Goal: Task Accomplishment & Management: Manage account settings

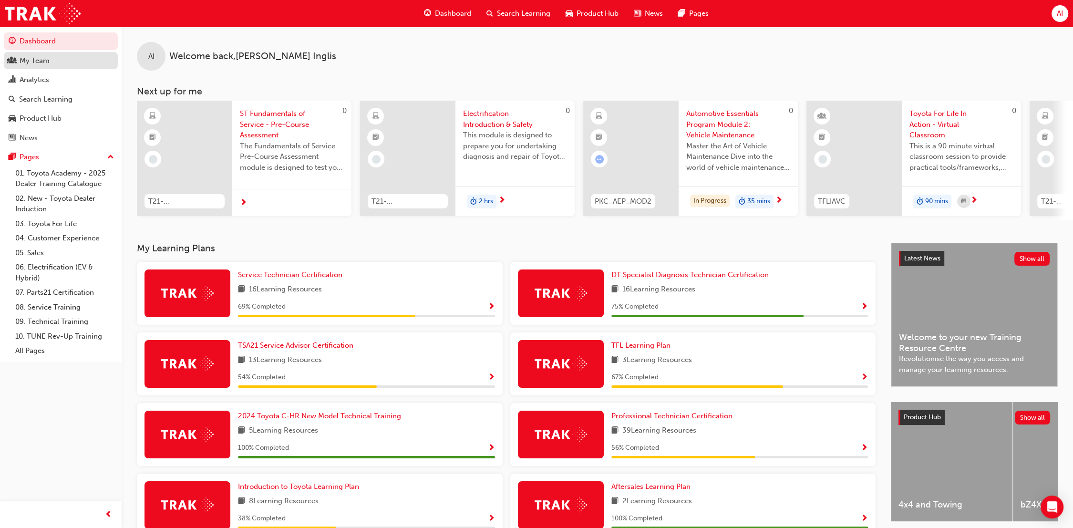
click at [51, 63] on div "My Team" at bounding box center [61, 61] width 104 height 12
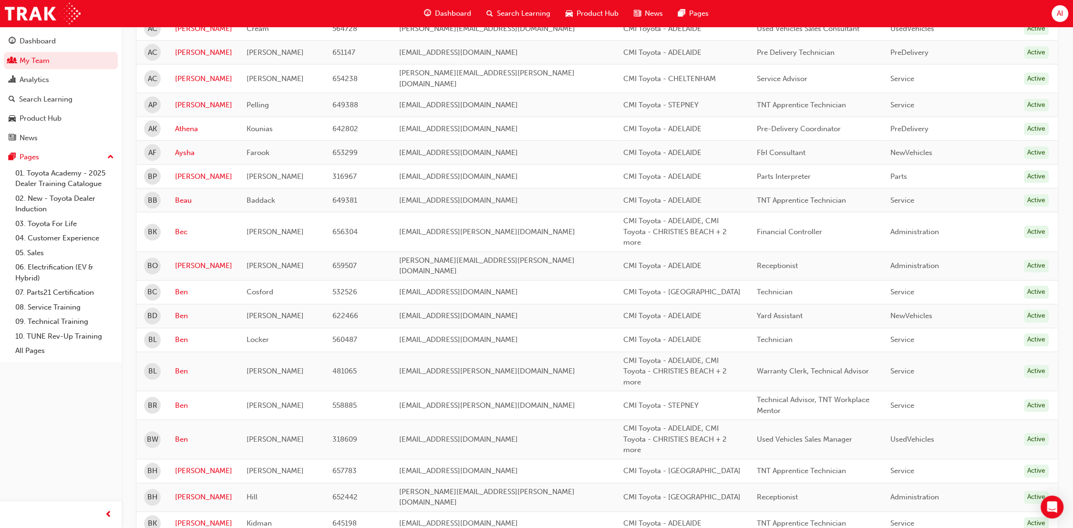
scroll to position [1056, 0]
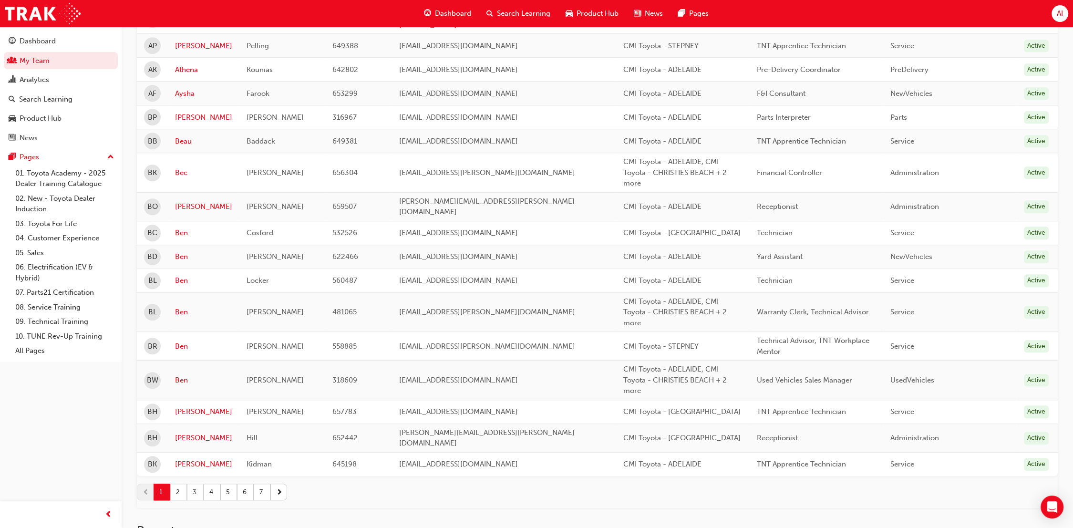
click at [201, 483] on button "3" at bounding box center [195, 491] width 17 height 17
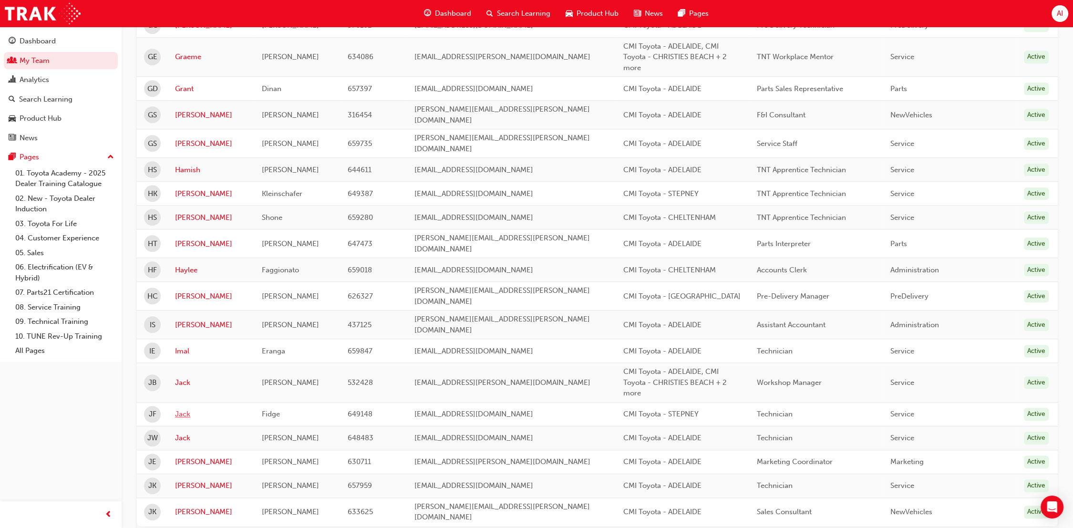
click at [187, 409] on link "Jack" at bounding box center [211, 414] width 72 height 11
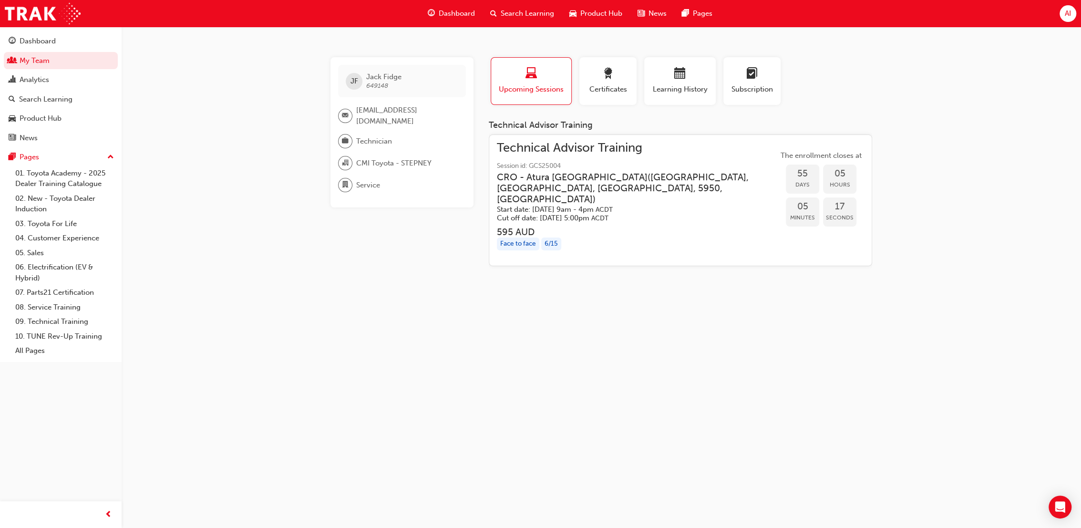
click at [595, 178] on h3 "CRO - [GEOGRAPHIC_DATA] ( 1 [GEOGRAPHIC_DATA], [GEOGRAPHIC_DATA], [GEOGRAPHIC_D…" at bounding box center [630, 188] width 266 height 33
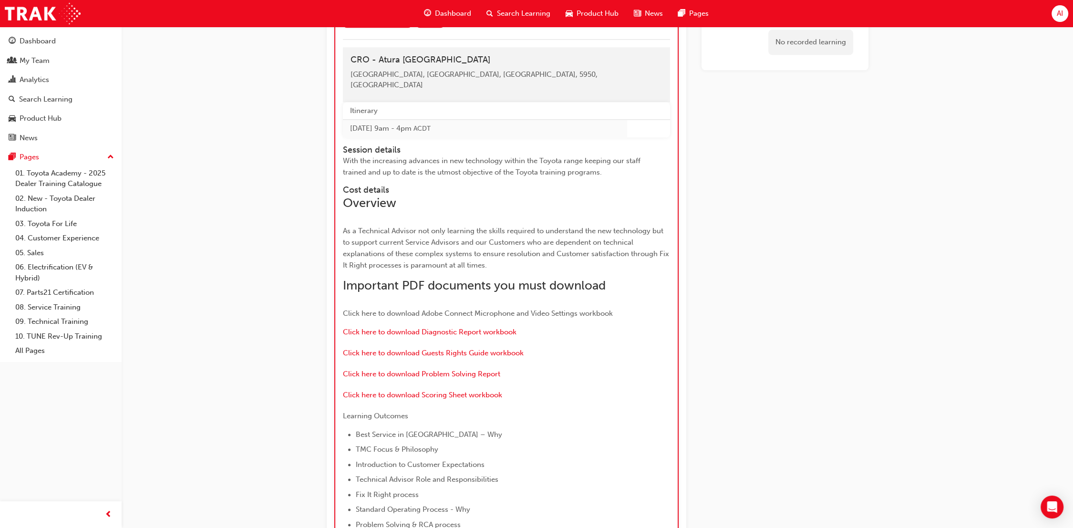
scroll to position [1251, 0]
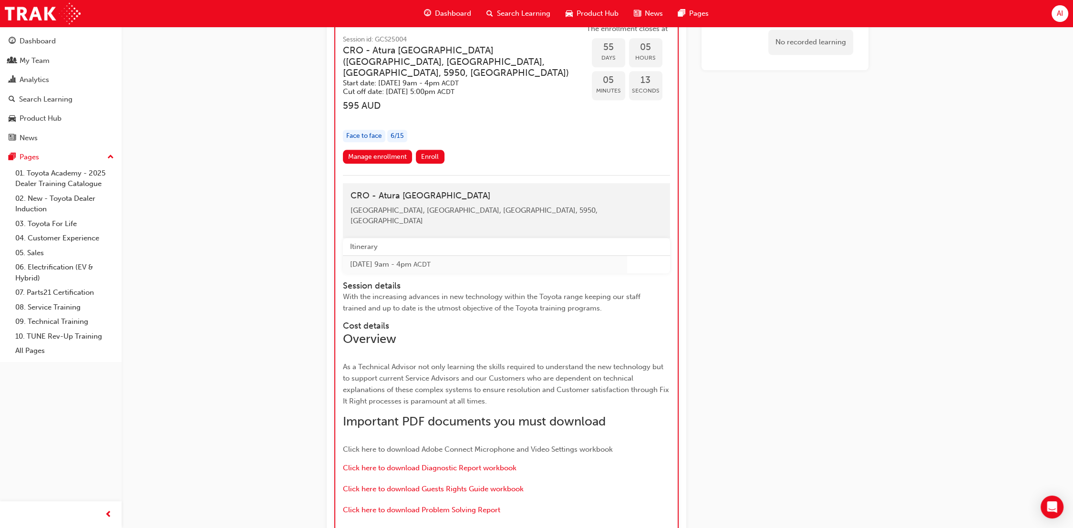
click at [400, 143] on div "6 / 15" at bounding box center [397, 136] width 20 height 13
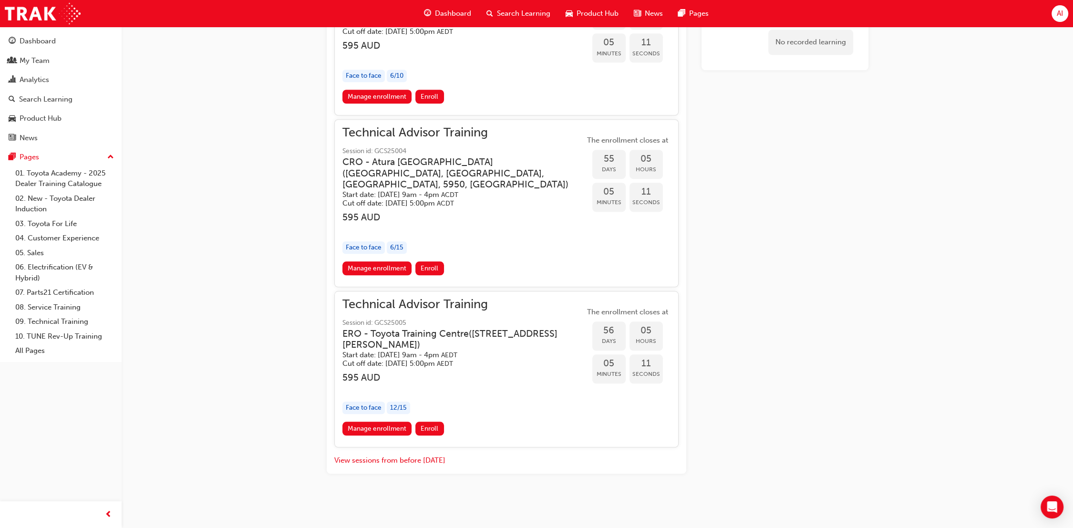
click at [396, 247] on div "6 / 15" at bounding box center [397, 247] width 20 height 13
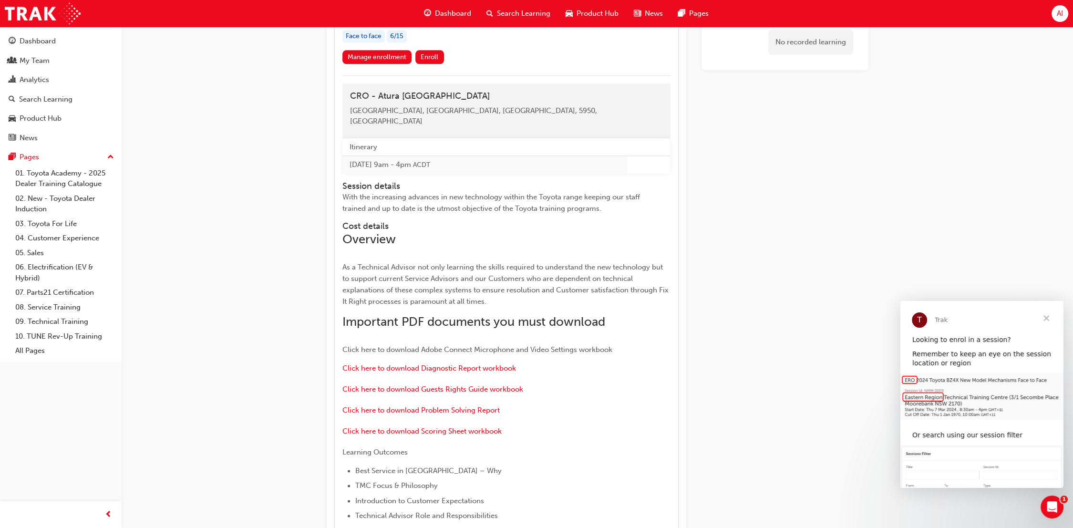
scroll to position [1191, 0]
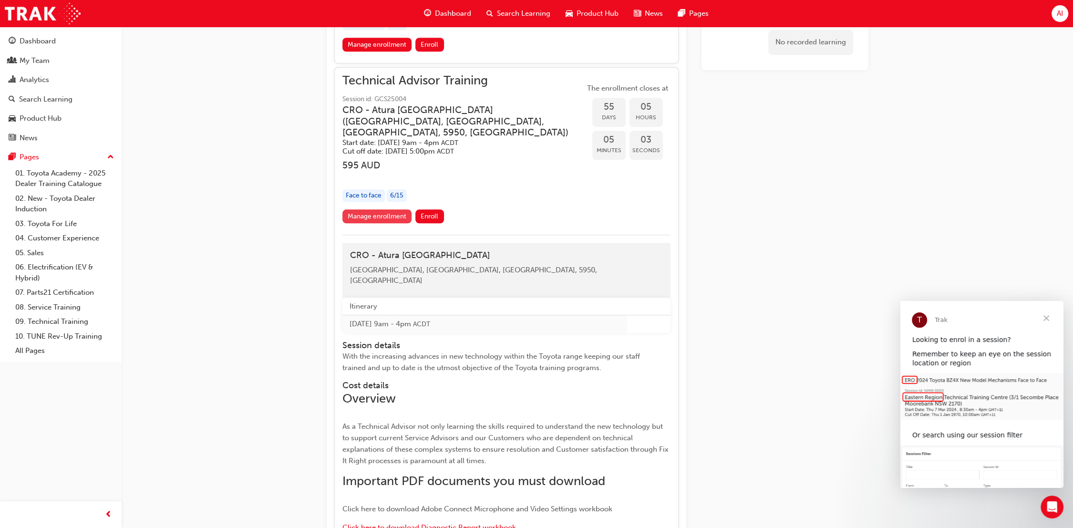
click at [382, 223] on link "Manage enrollment" at bounding box center [377, 216] width 70 height 14
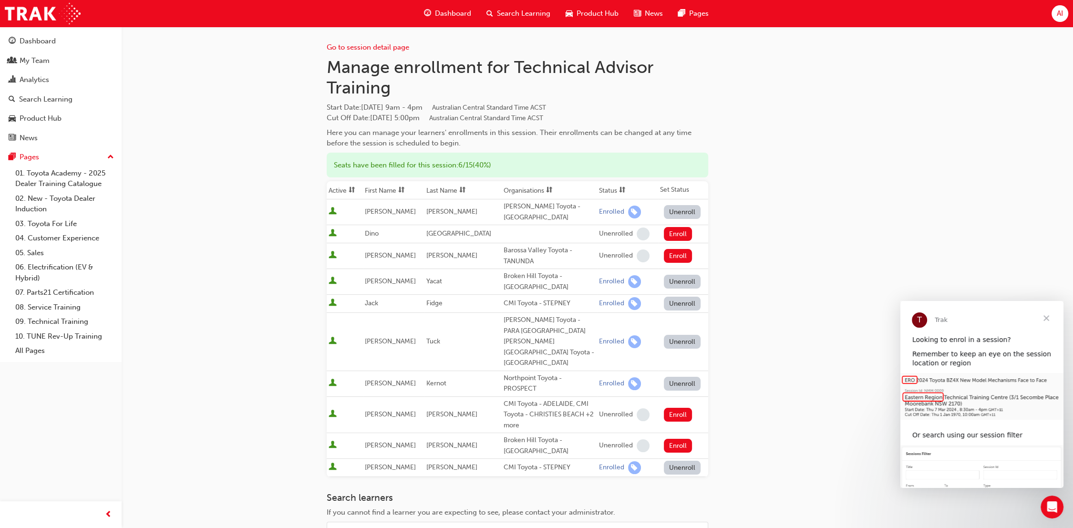
click at [1047, 318] on span "Close" at bounding box center [1046, 318] width 34 height 34
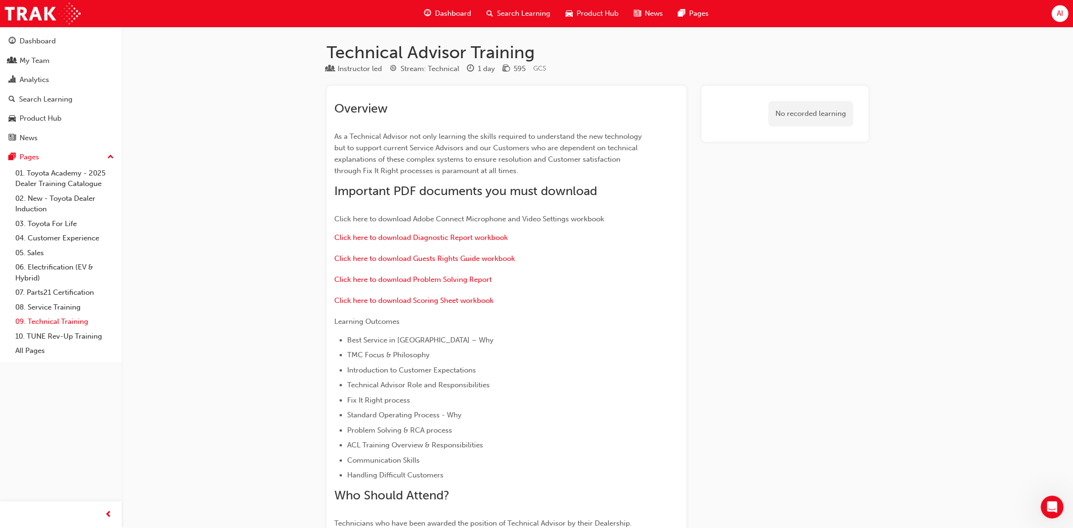
click at [56, 325] on link "09. Technical Training" at bounding box center [64, 321] width 106 height 15
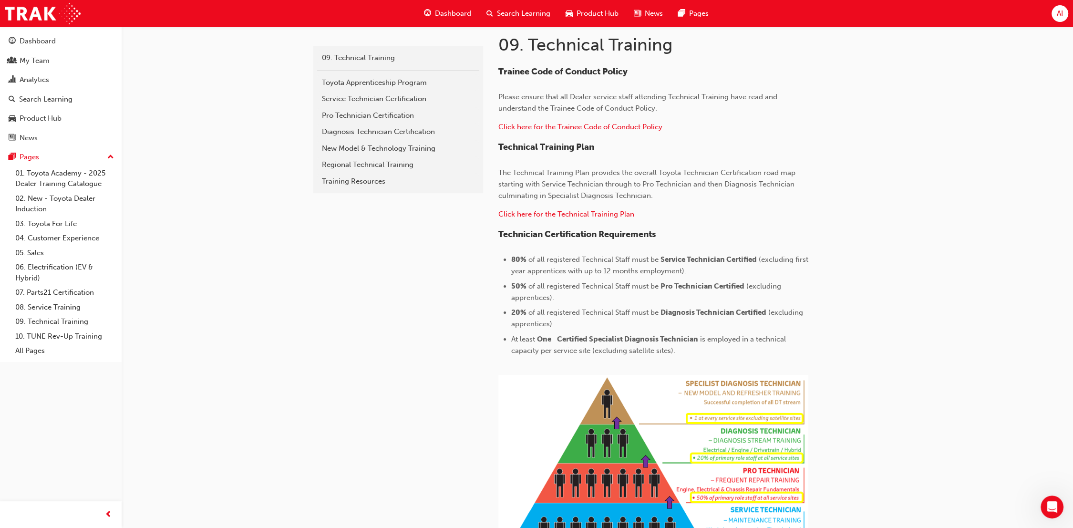
scroll to position [224, 0]
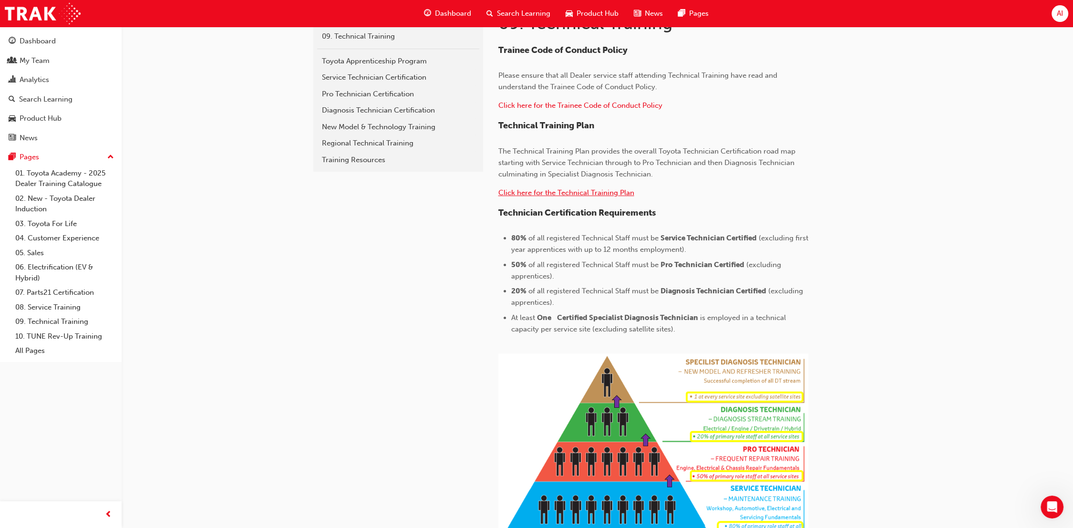
click at [582, 194] on span "Click here for the Technical Training Plan" at bounding box center [566, 192] width 136 height 9
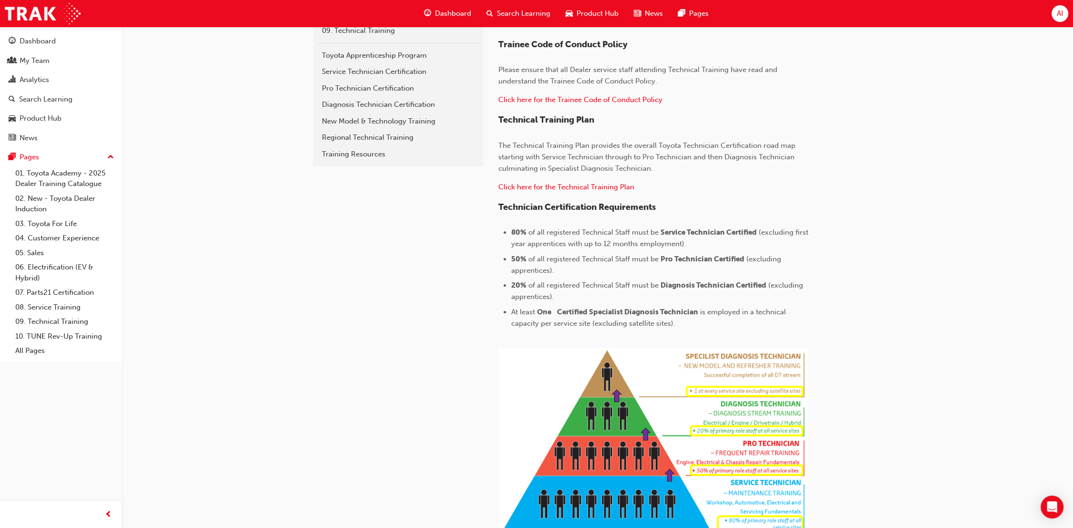
scroll to position [53, 0]
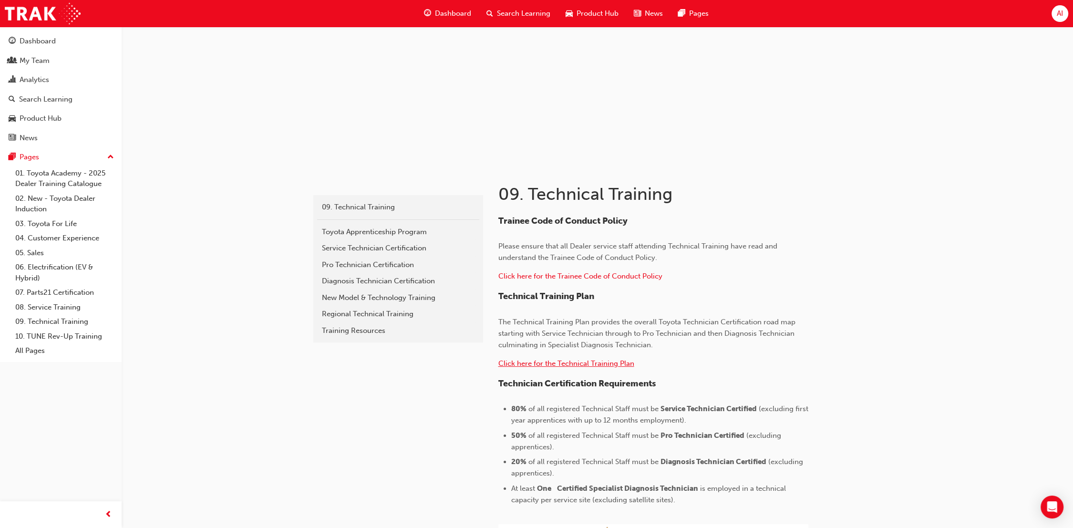
click at [543, 362] on span "Click here for the Technical Training Plan" at bounding box center [566, 363] width 136 height 9
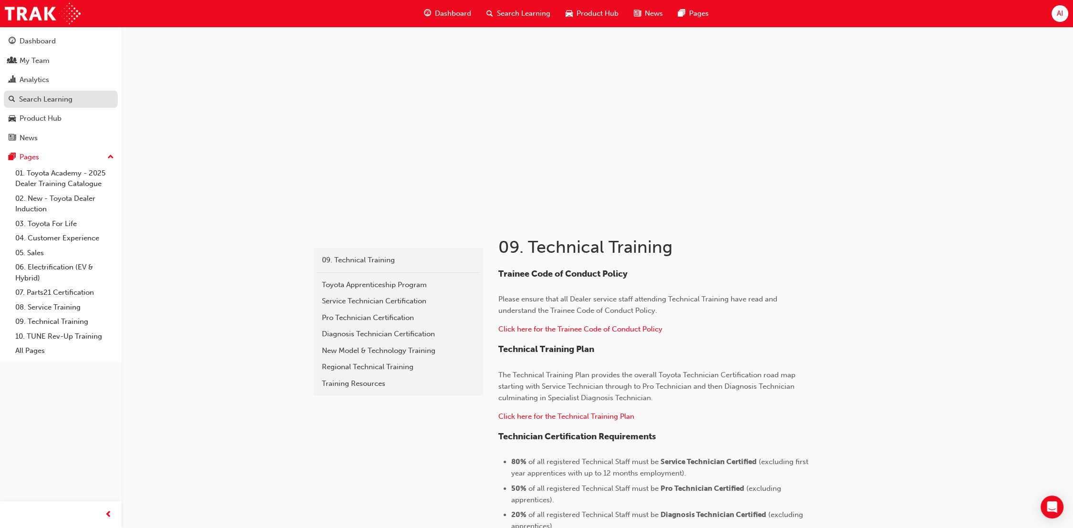
click at [68, 98] on div "Search Learning" at bounding box center [45, 99] width 53 height 11
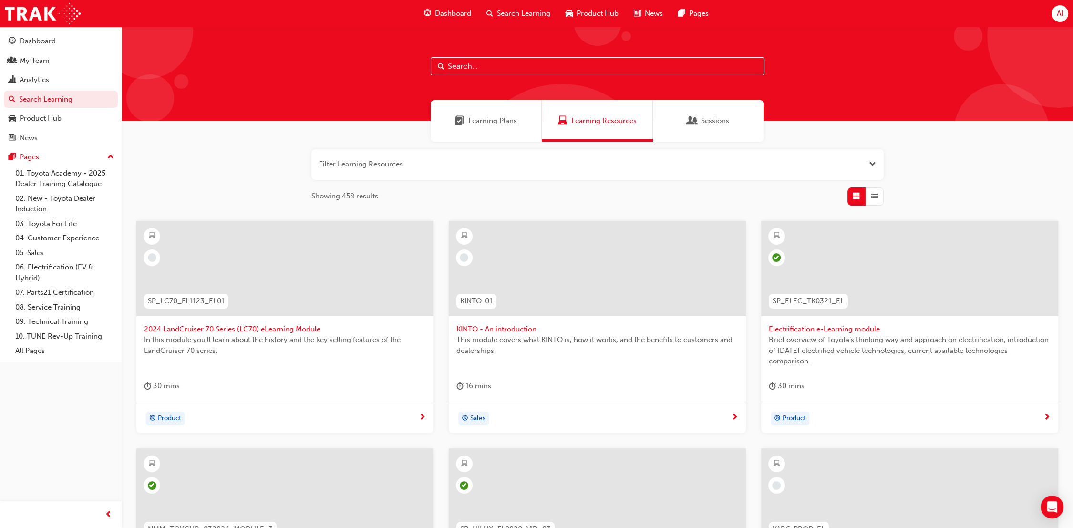
click at [509, 120] on span "Learning Plans" at bounding box center [492, 120] width 49 height 11
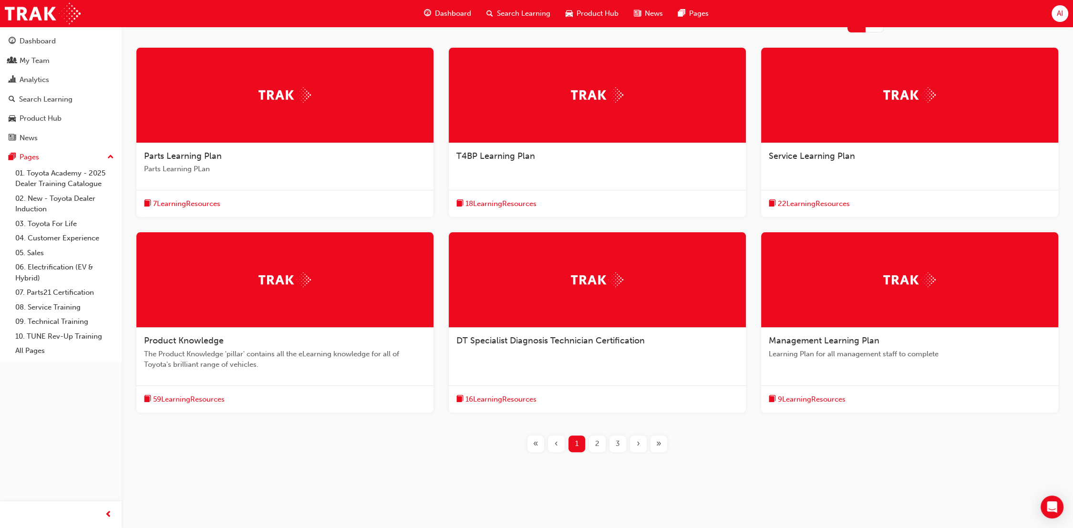
scroll to position [175, 0]
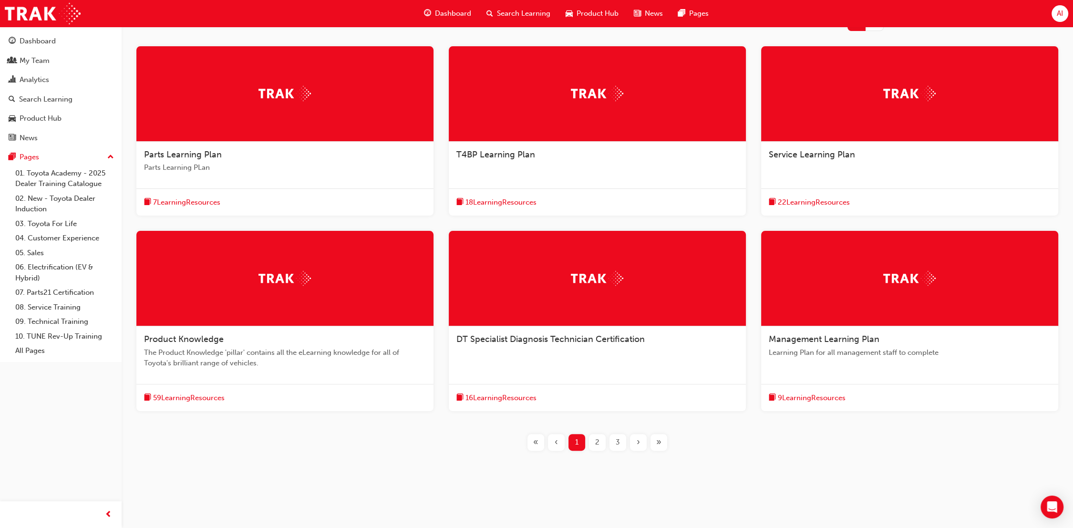
click at [531, 339] on span "DT Specialist Diagnosis Technician Certification" at bounding box center [550, 339] width 188 height 10
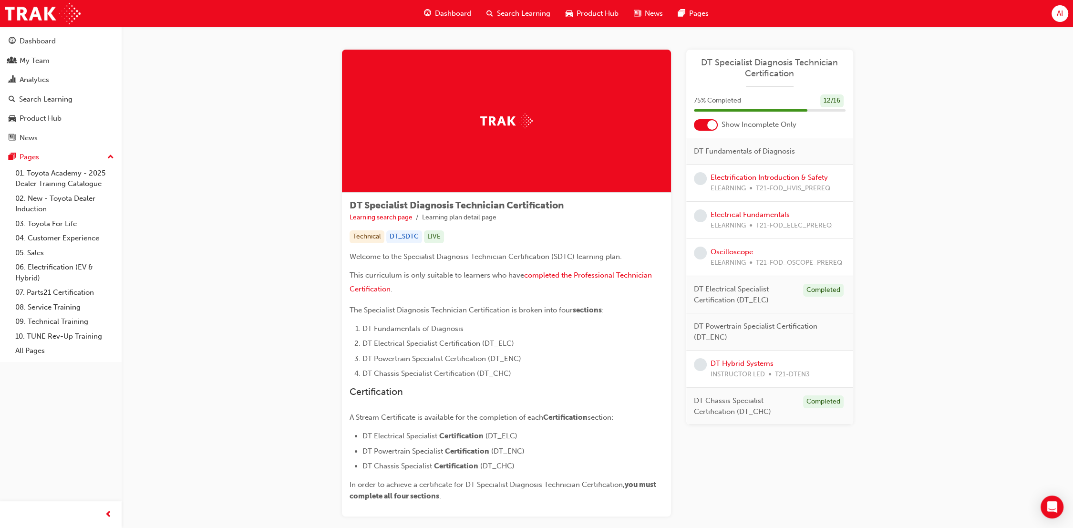
click at [708, 122] on div at bounding box center [712, 125] width 10 height 10
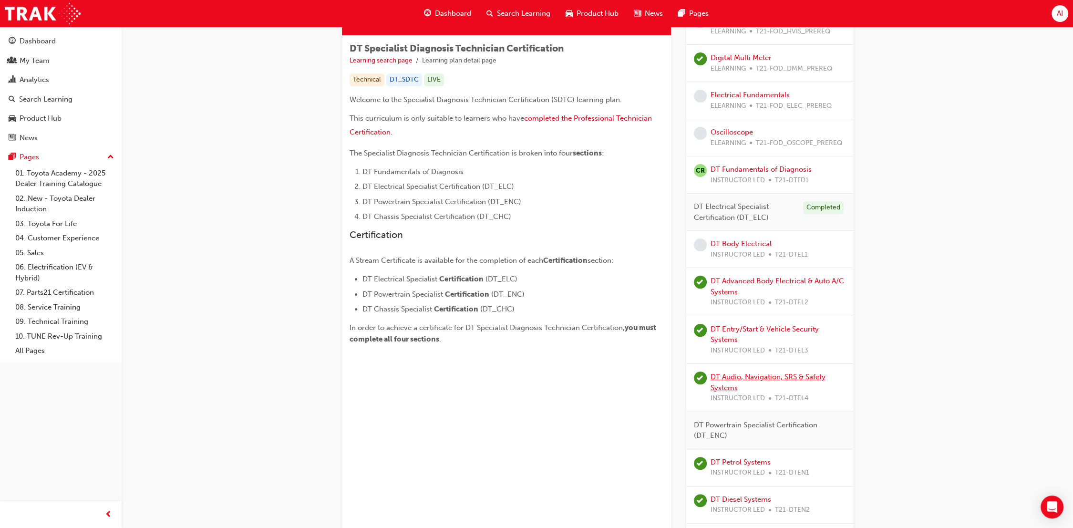
scroll to position [106, 0]
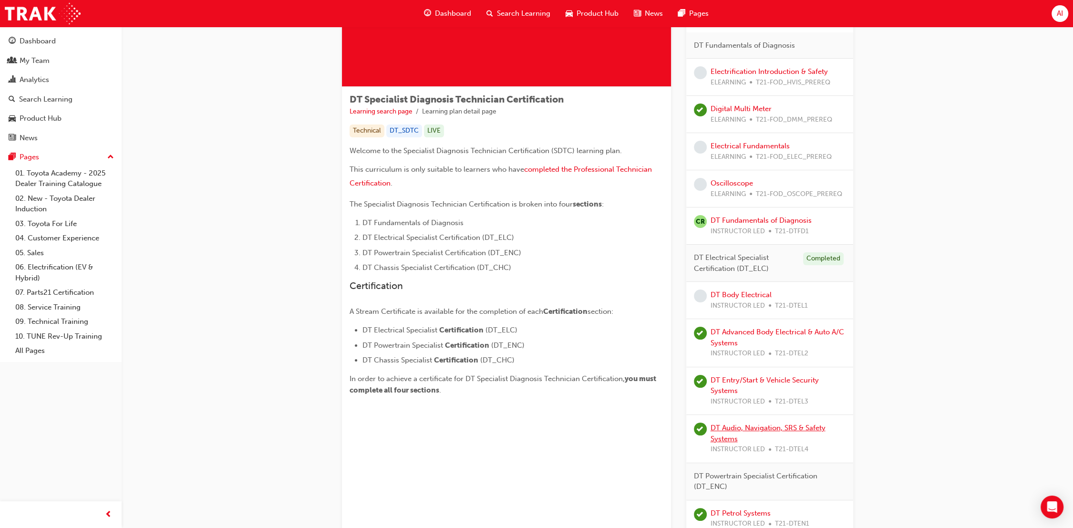
click at [784, 423] on link "DT Audio, Navigation, SRS & Safety Systems" at bounding box center [767, 433] width 115 height 20
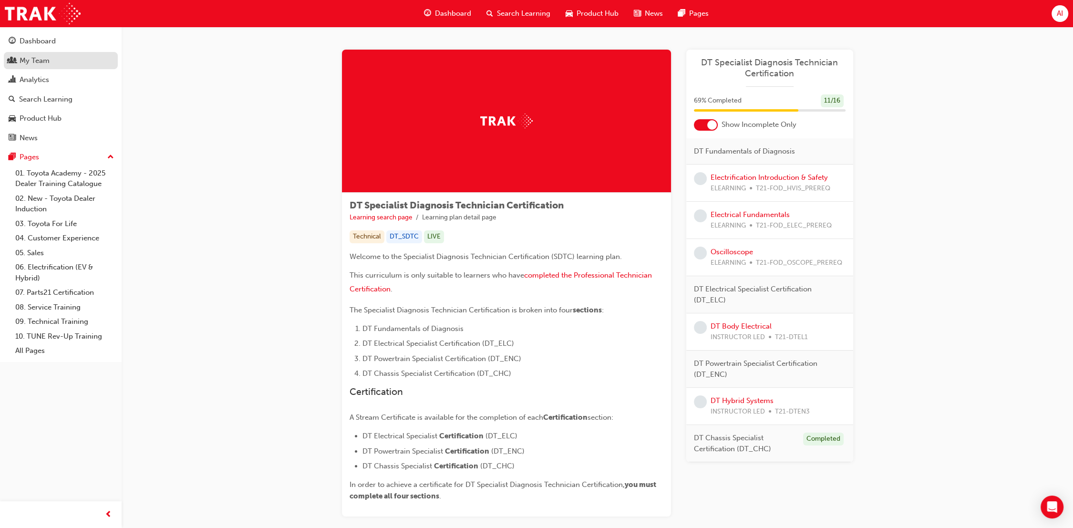
click at [63, 68] on link "My Team" at bounding box center [61, 61] width 114 height 18
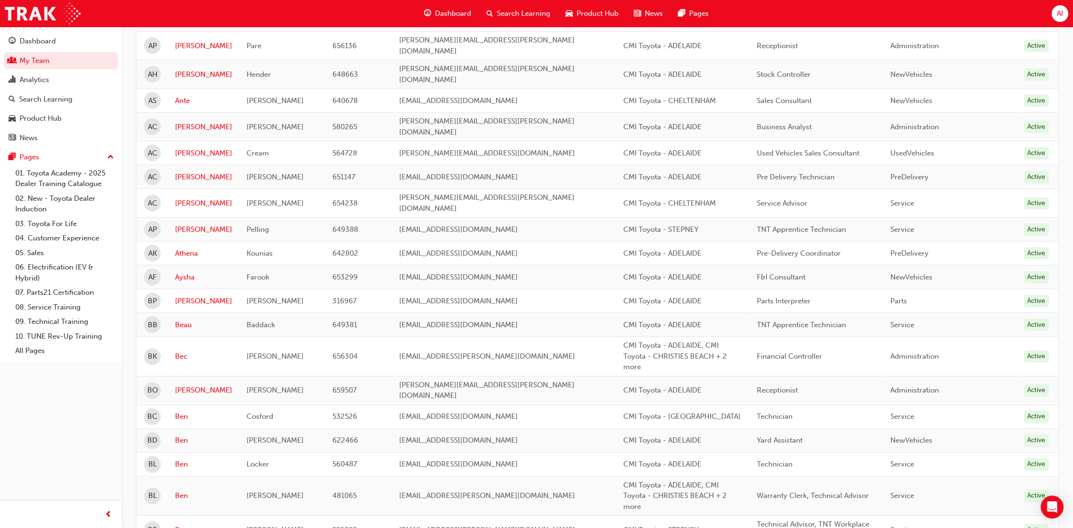
scroll to position [1006, 0]
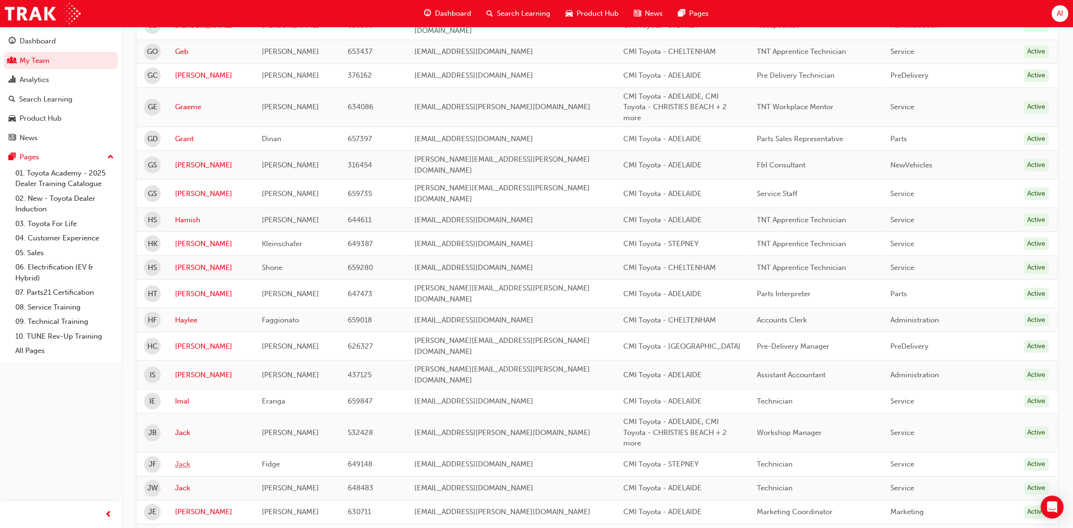
click at [184, 459] on link "Jack" at bounding box center [211, 464] width 72 height 11
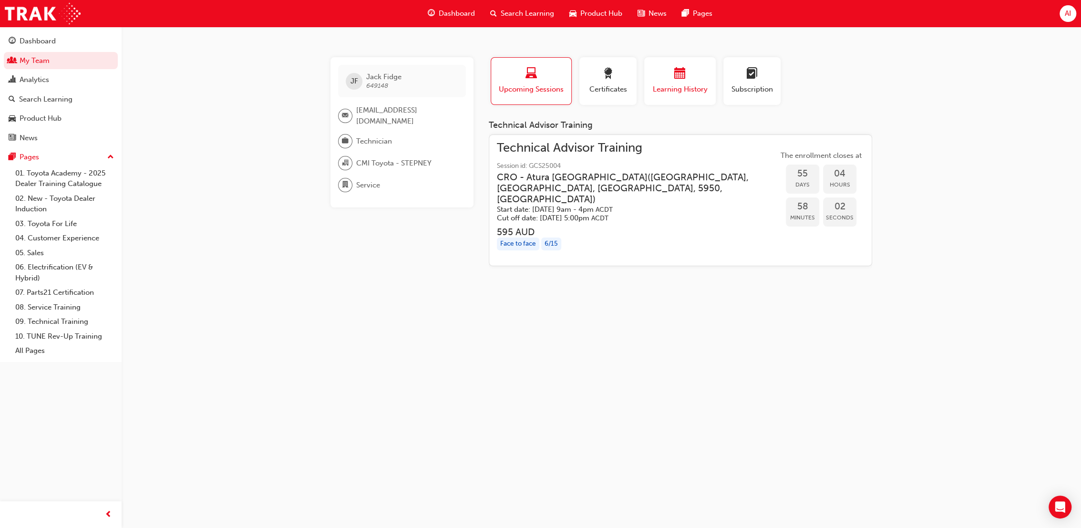
click at [681, 83] on div "Learning History" at bounding box center [679, 81] width 57 height 27
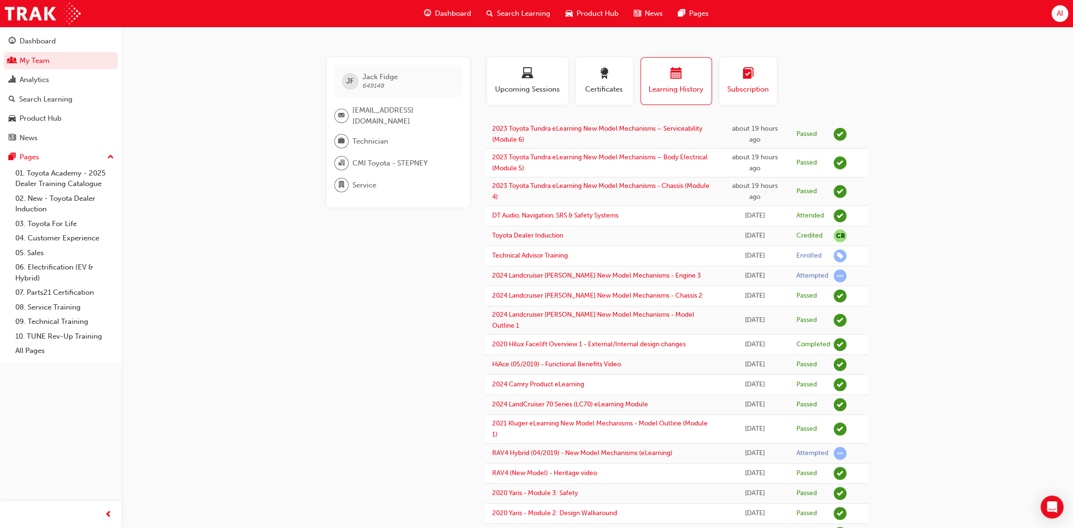
click at [750, 81] on span "learningplan-icon" at bounding box center [747, 74] width 11 height 13
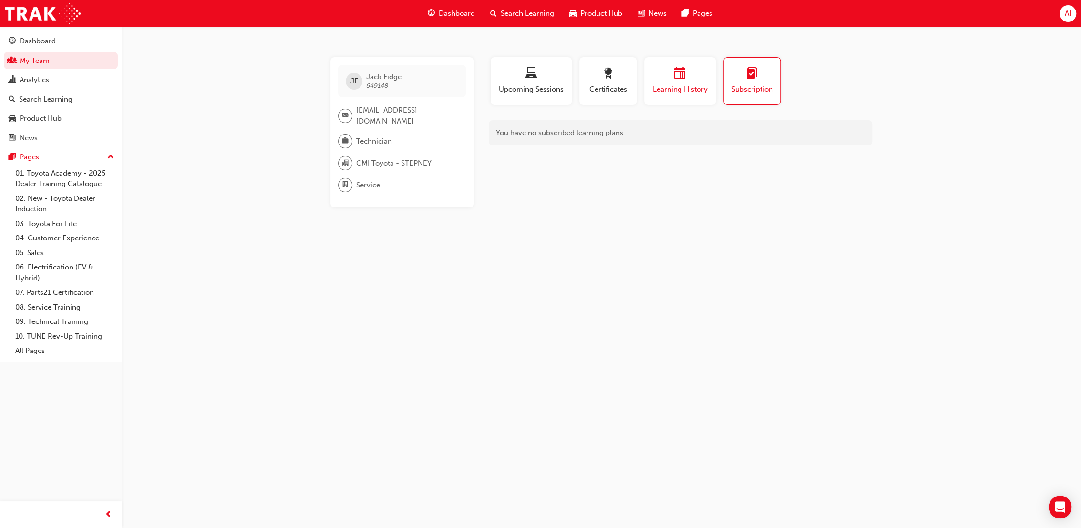
click at [691, 82] on div "Learning History" at bounding box center [679, 81] width 57 height 27
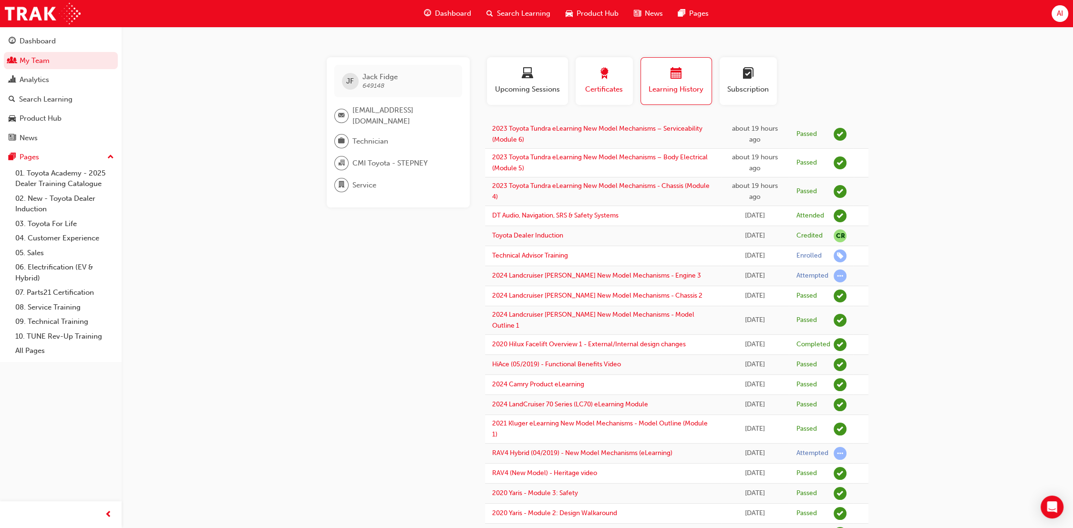
click at [585, 85] on span "Certificates" at bounding box center [604, 89] width 43 height 11
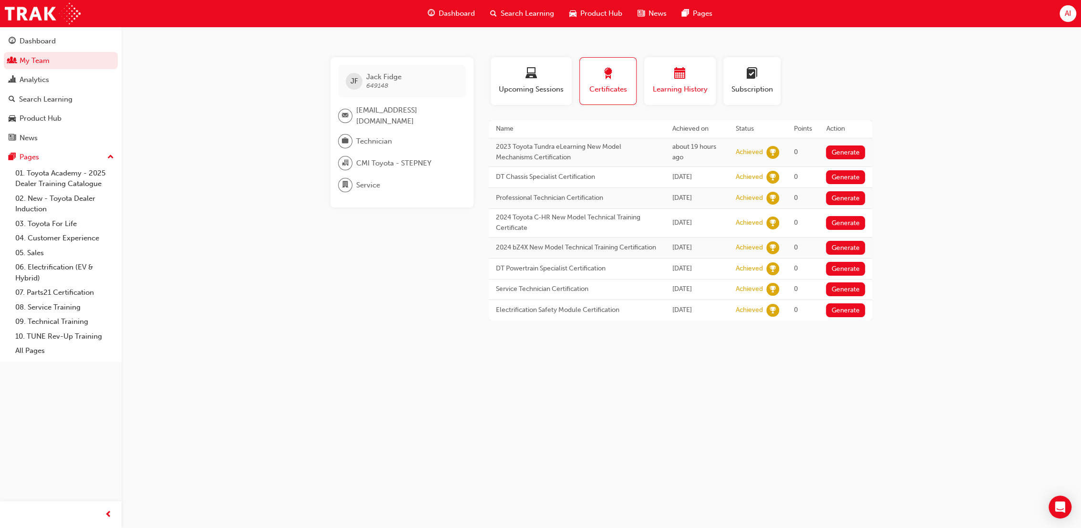
click at [667, 81] on div "button" at bounding box center [679, 75] width 57 height 15
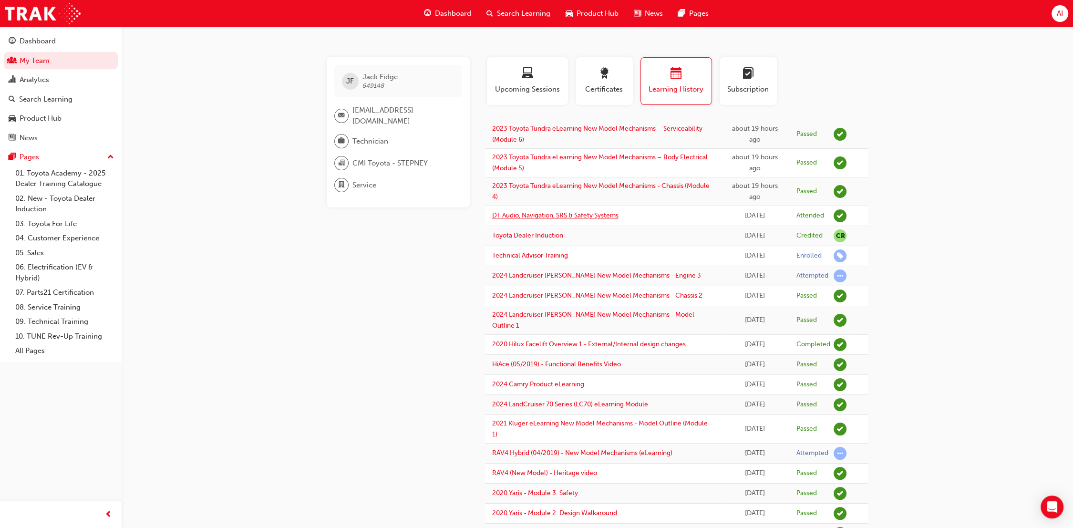
click at [599, 216] on link "DT Audio, Navigation, SRS & Safety Systems" at bounding box center [555, 215] width 126 height 8
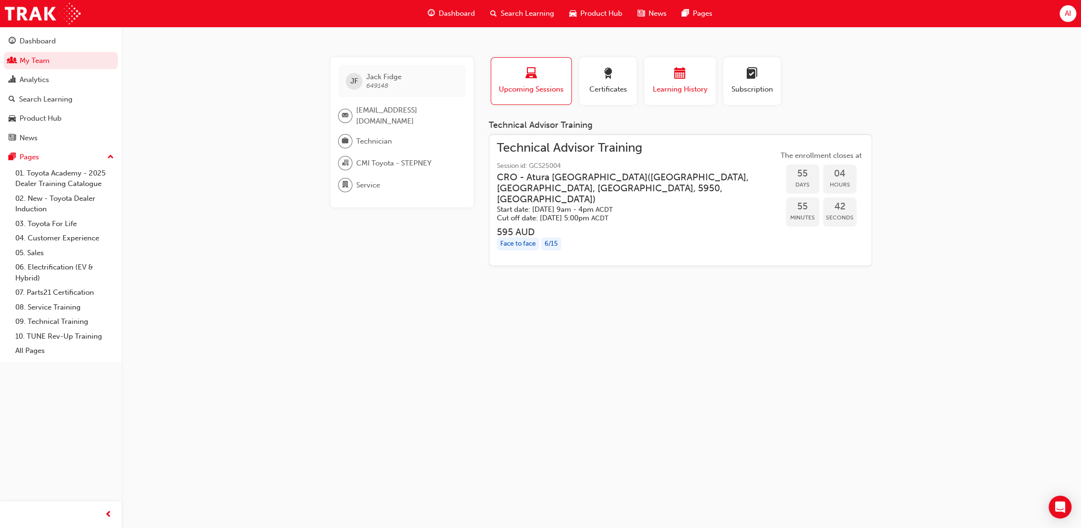
click at [674, 85] on span "Learning History" at bounding box center [679, 89] width 57 height 11
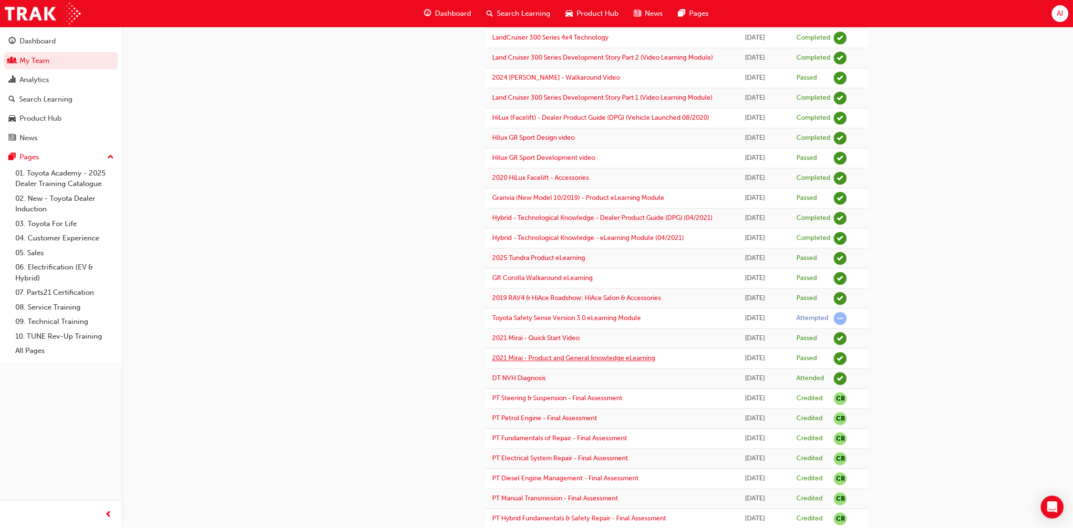
scroll to position [688, 0]
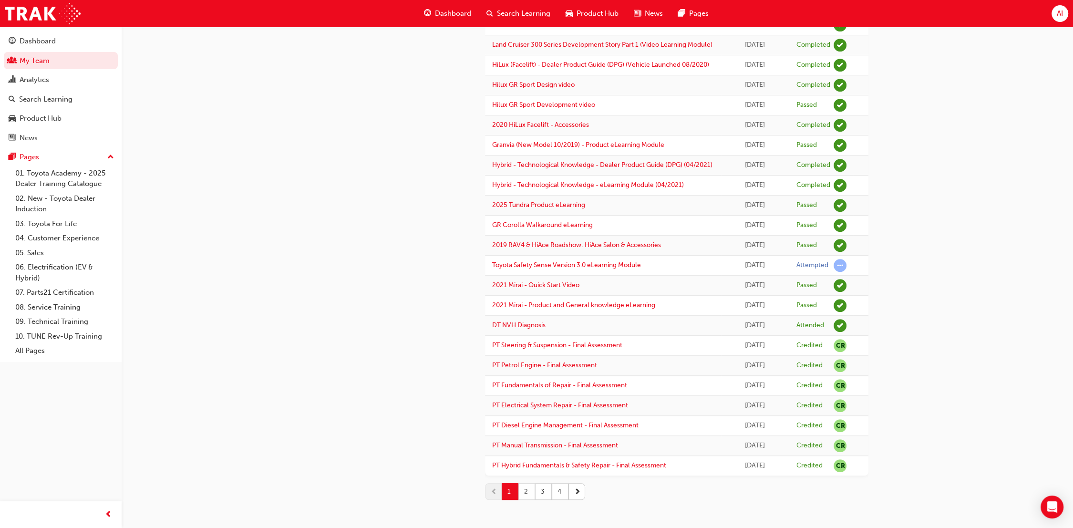
click at [528, 500] on button "2" at bounding box center [526, 491] width 17 height 17
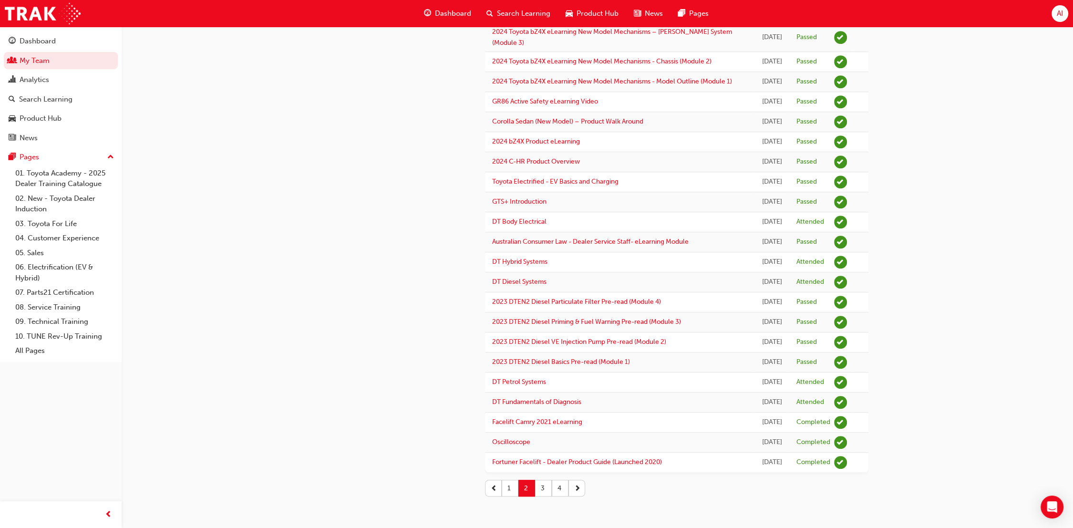
scroll to position [955, 0]
click at [506, 488] on button "1" at bounding box center [509, 488] width 17 height 17
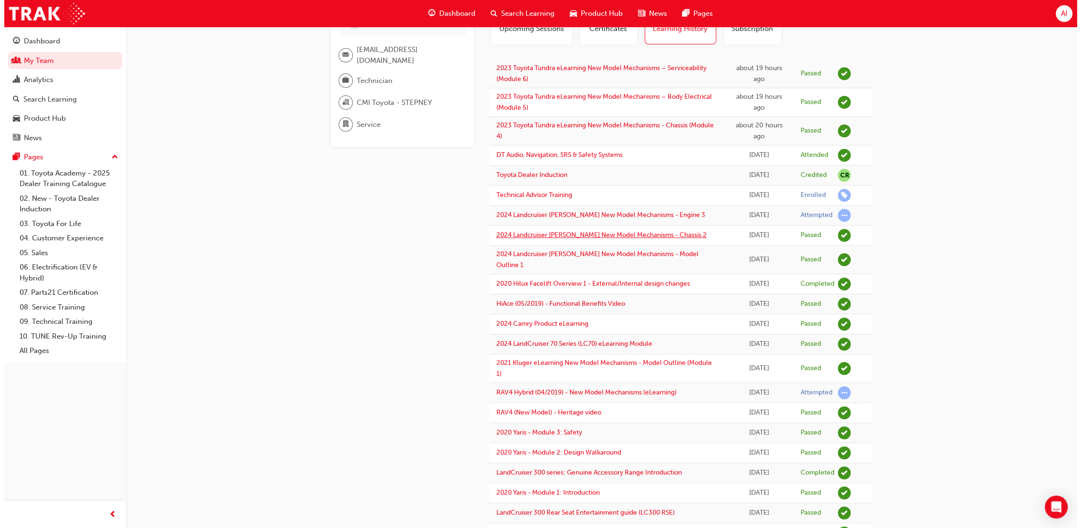
scroll to position [0, 0]
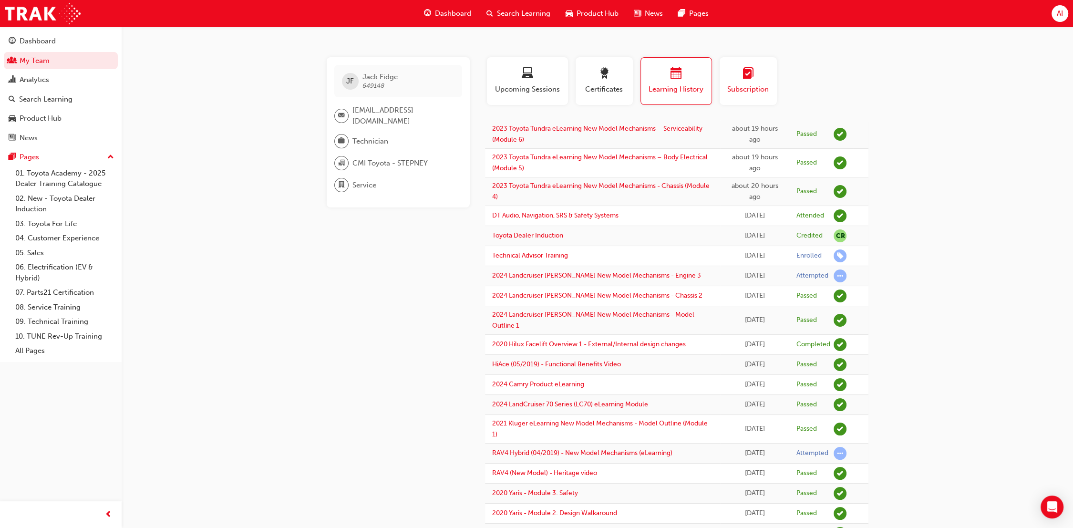
click at [760, 84] on span "Subscription" at bounding box center [747, 89] width 43 height 11
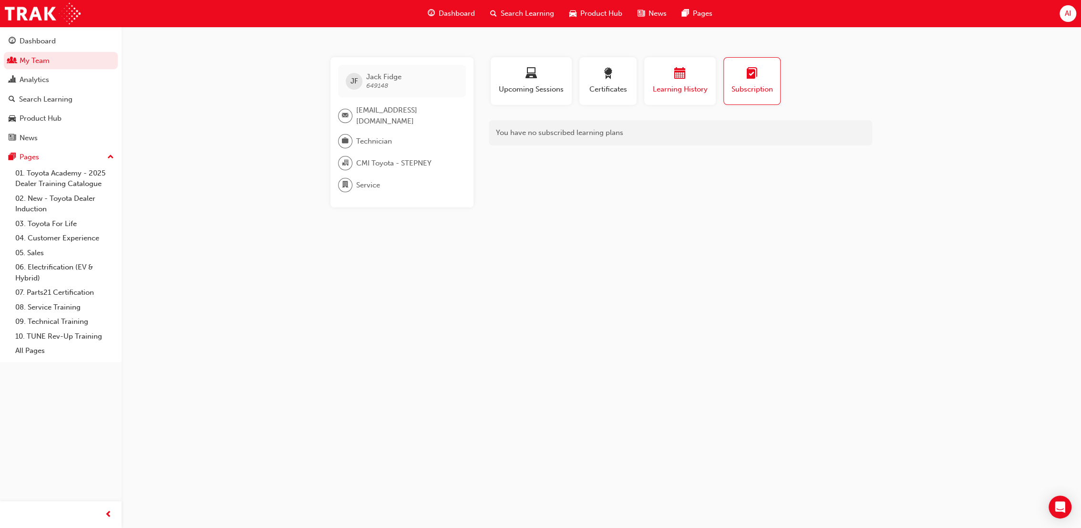
click at [691, 84] on span "Learning History" at bounding box center [679, 89] width 57 height 11
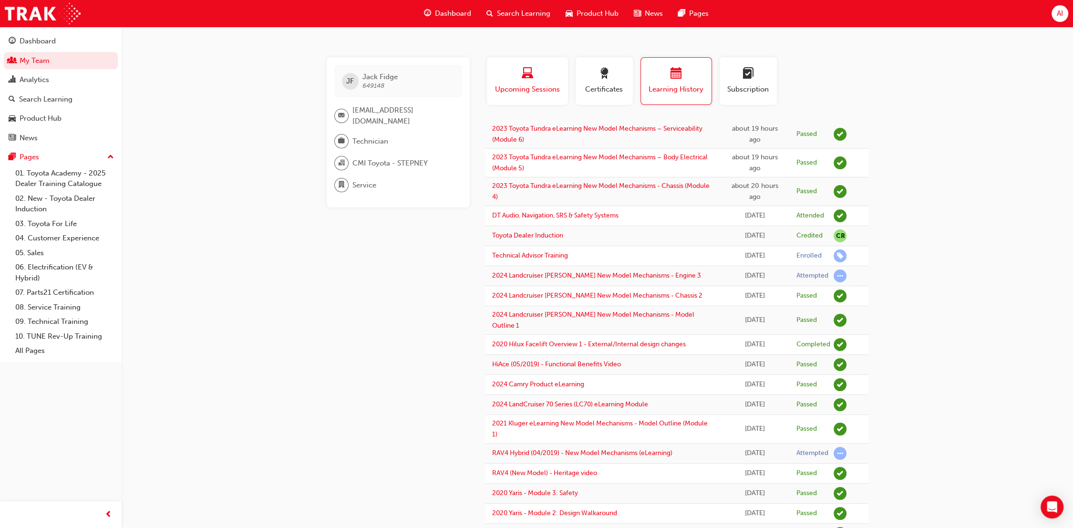
click at [516, 69] on div "button" at bounding box center [527, 75] width 67 height 15
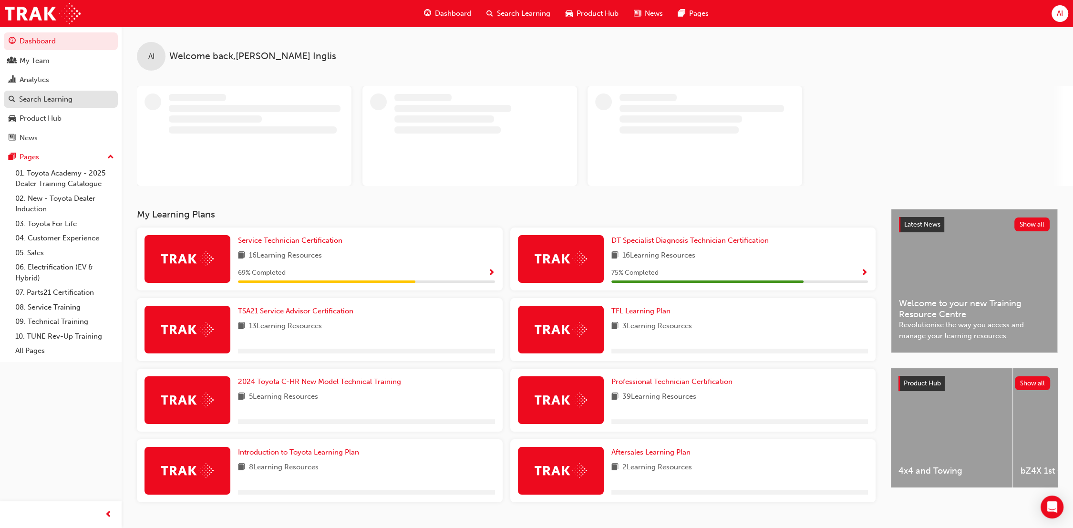
click at [51, 102] on div "Search Learning" at bounding box center [45, 99] width 53 height 11
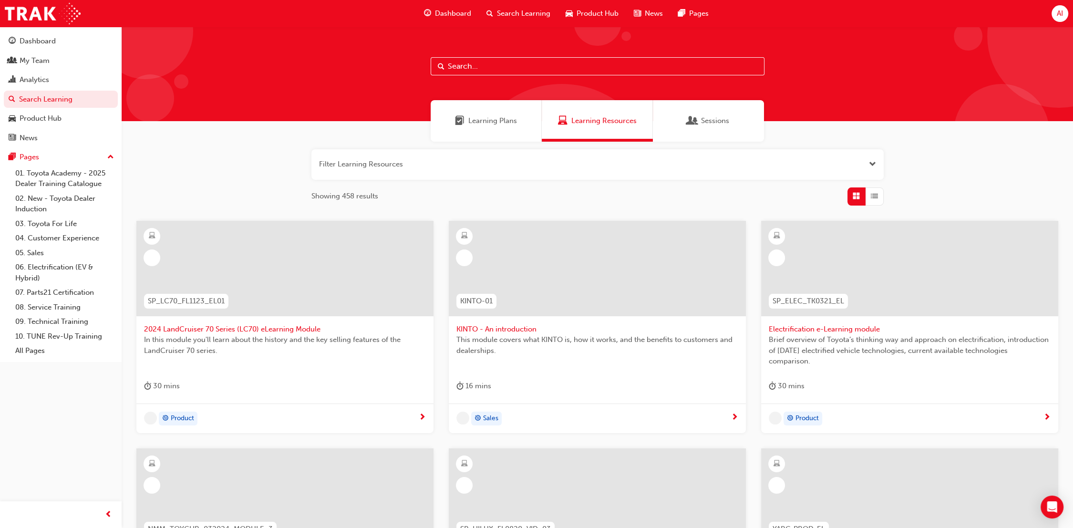
click at [510, 119] on span "Learning Plans" at bounding box center [492, 120] width 49 height 11
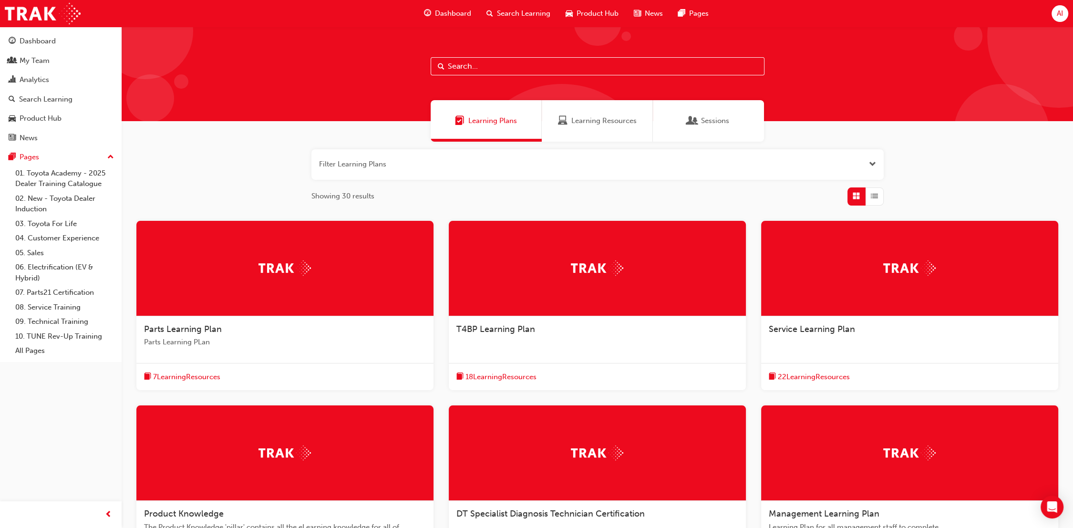
click at [576, 450] on img at bounding box center [597, 452] width 52 height 15
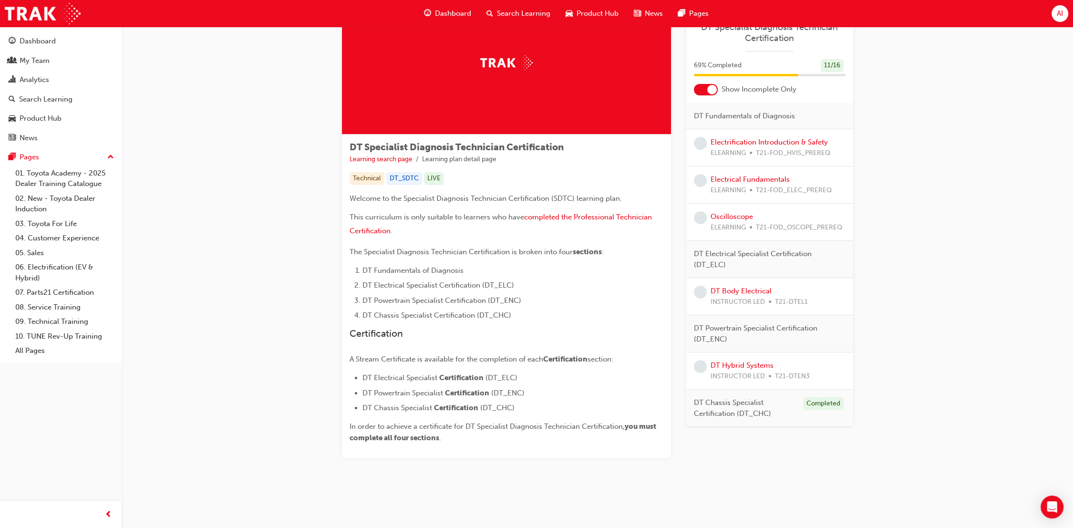
scroll to position [6, 0]
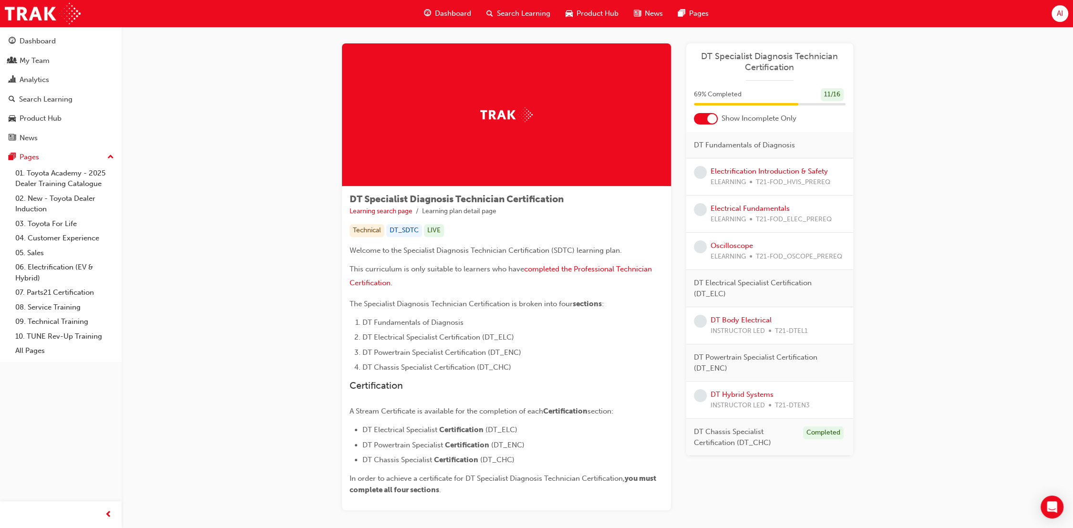
click at [712, 118] on div at bounding box center [712, 119] width 10 height 10
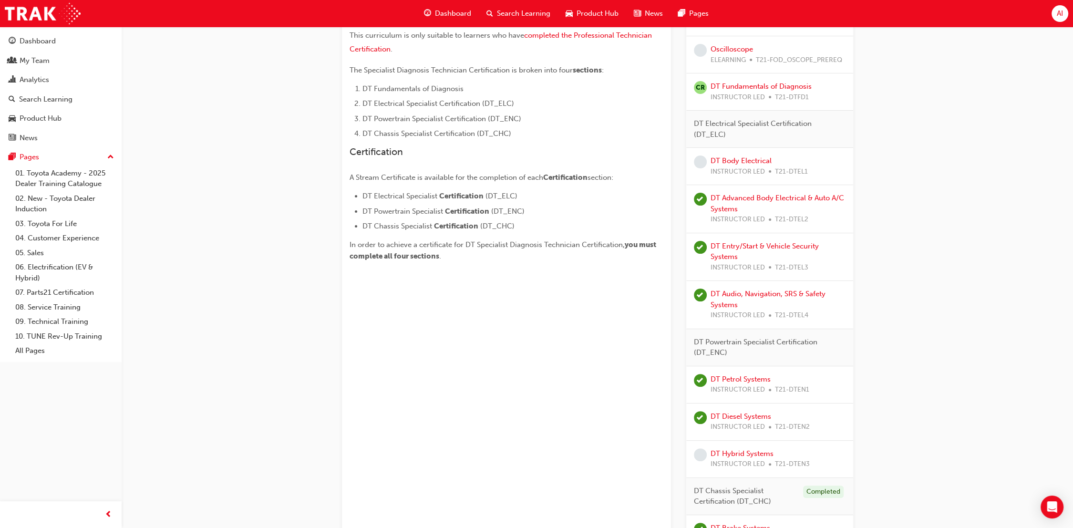
scroll to position [285, 0]
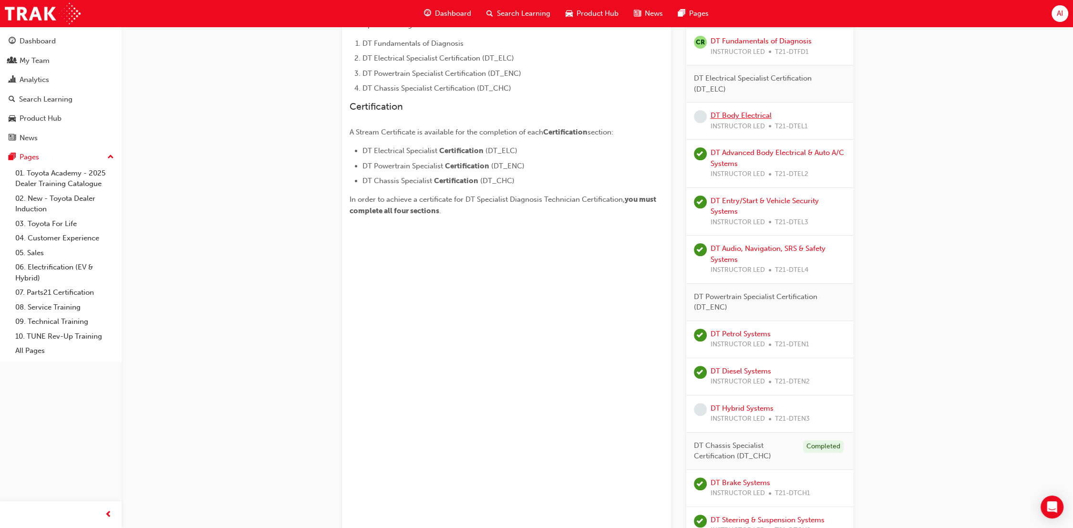
click at [749, 113] on link "DT Body Electrical" at bounding box center [740, 115] width 61 height 9
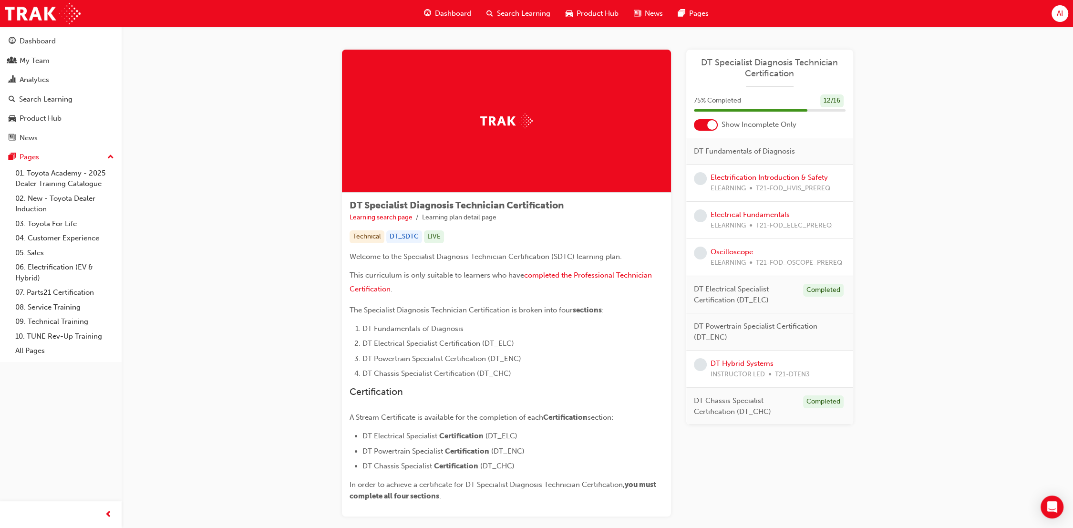
click at [713, 124] on div at bounding box center [712, 125] width 10 height 10
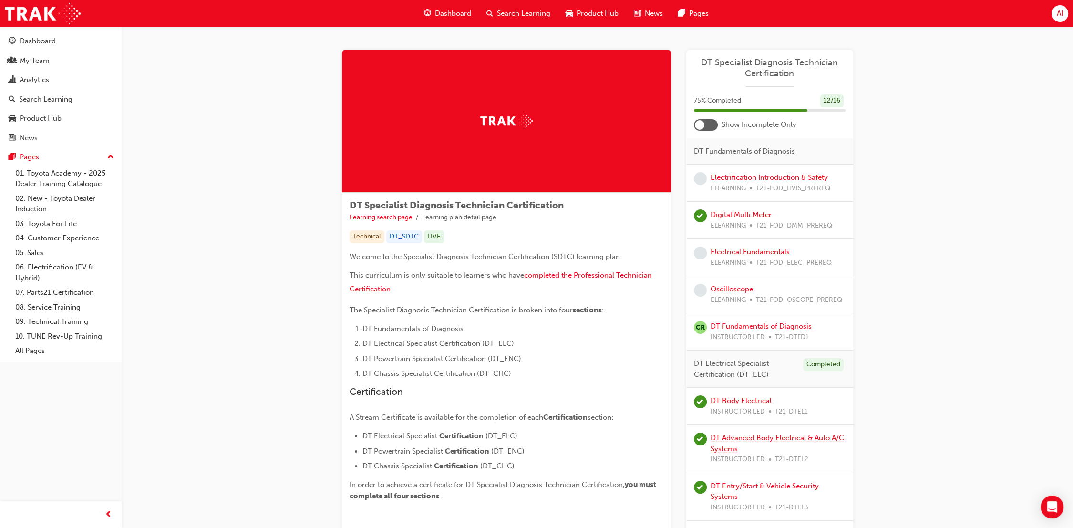
scroll to position [106, 0]
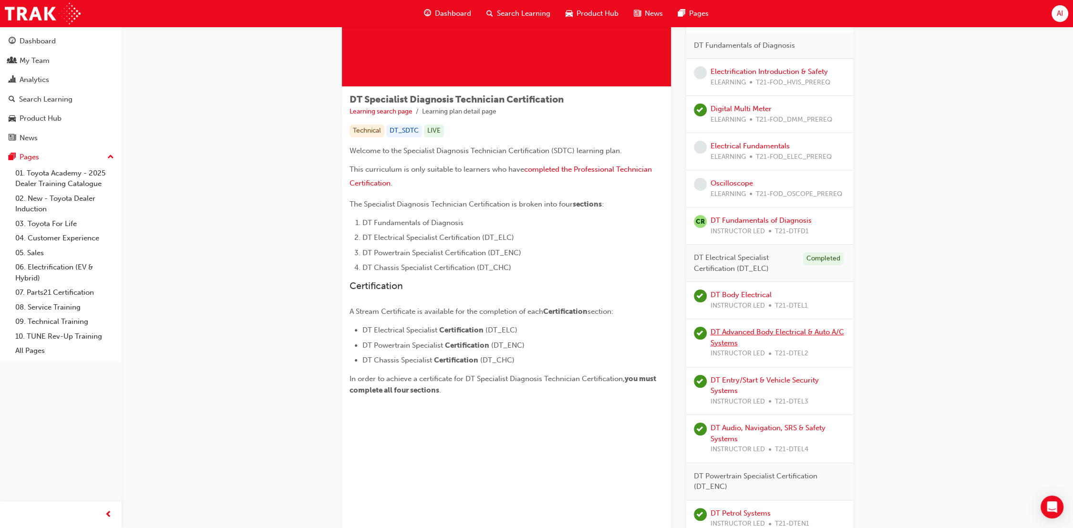
click at [782, 331] on link "DT Advanced Body Electrical & Auto A/C Systems" at bounding box center [776, 337] width 133 height 20
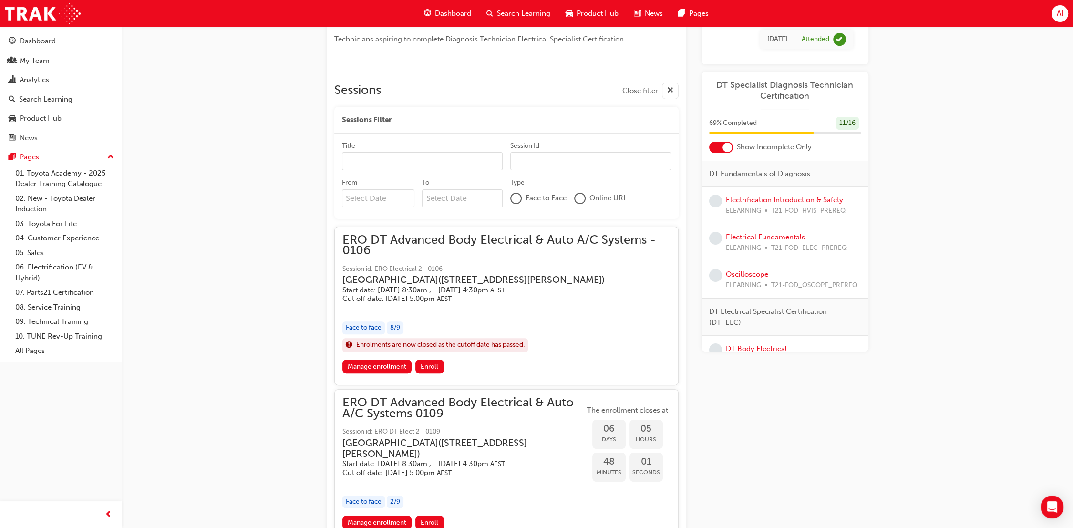
scroll to position [264, 0]
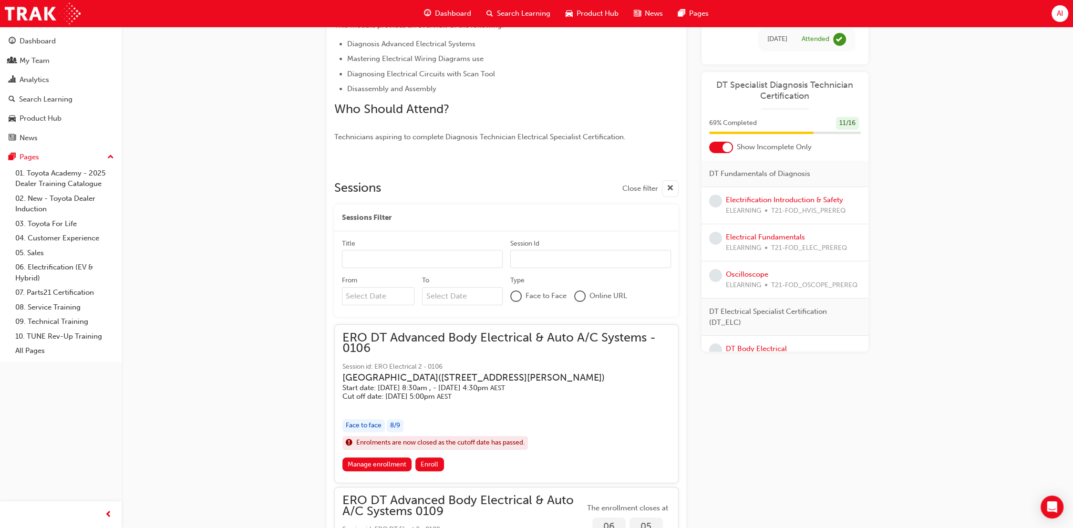
click at [722, 142] on div at bounding box center [721, 147] width 24 height 11
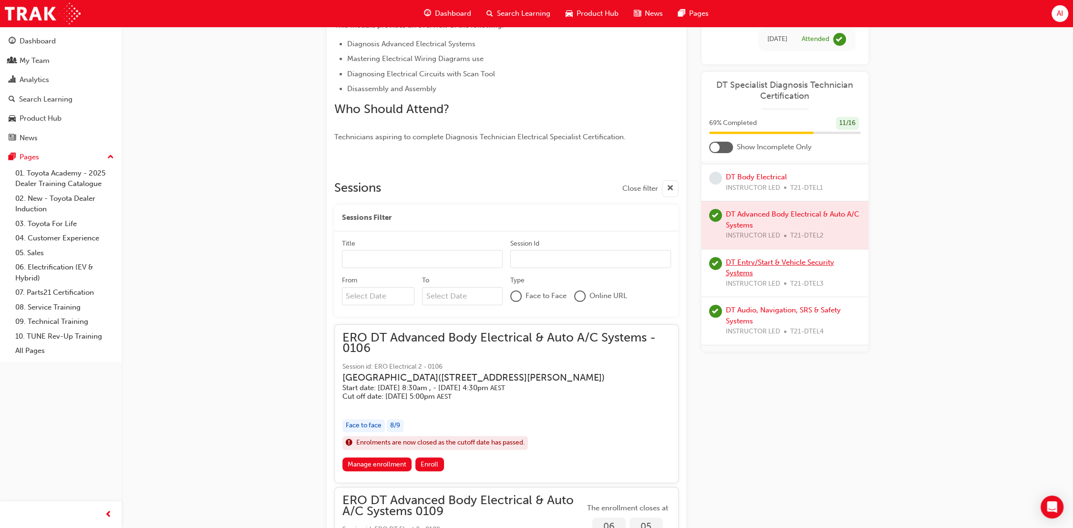
scroll to position [265, 0]
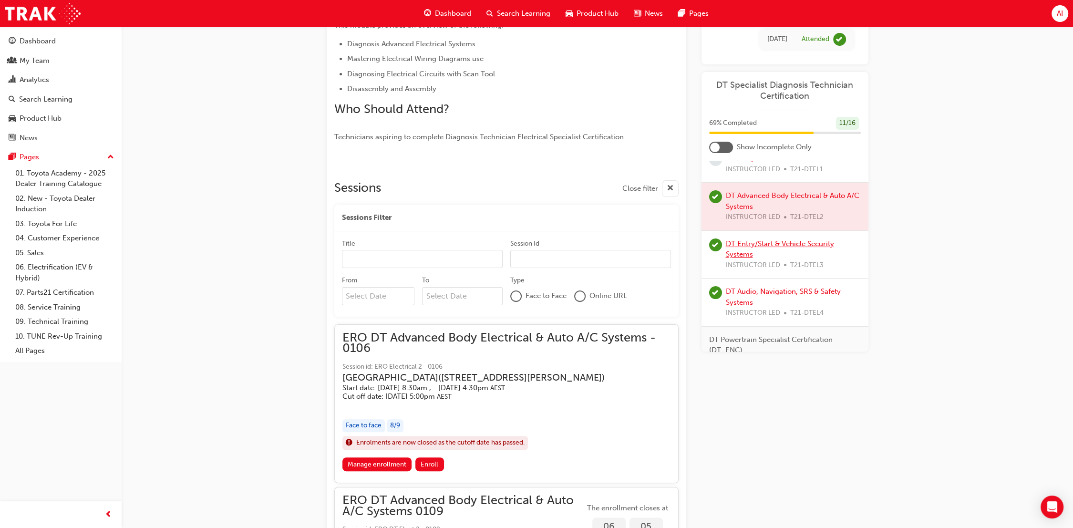
click at [770, 254] on link "DT Entry/Start & Vehicle Security Systems" at bounding box center [780, 249] width 108 height 20
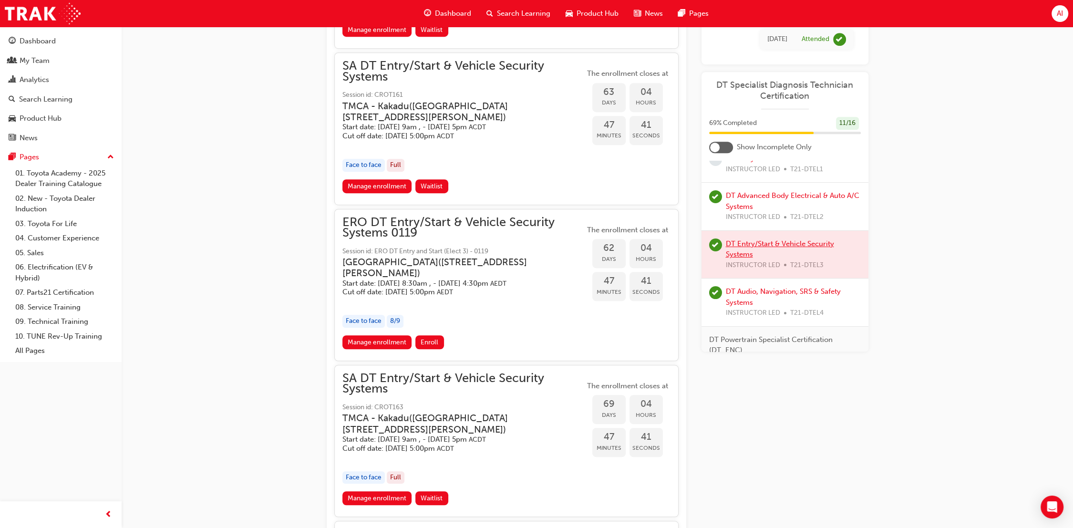
scroll to position [793, 0]
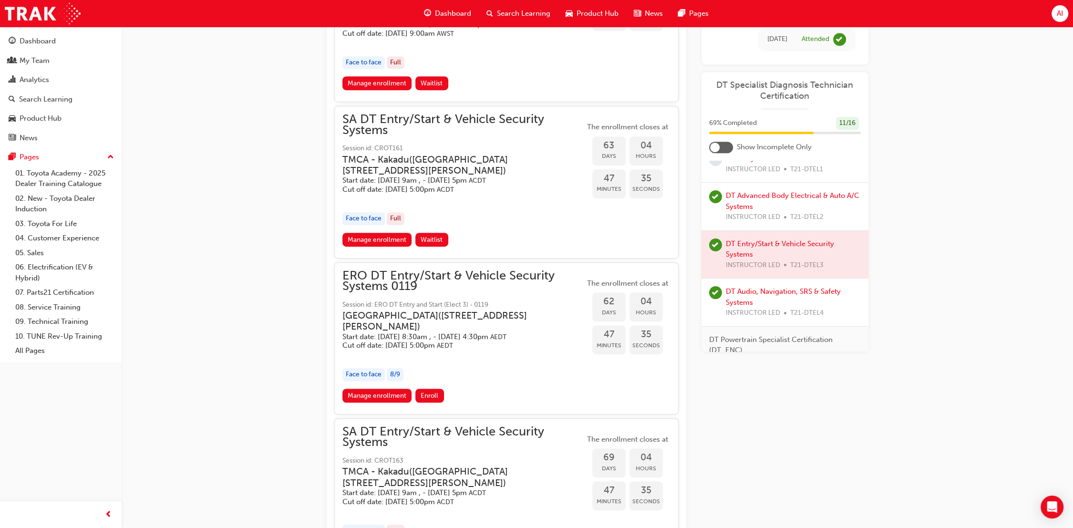
click at [381, 114] on span "SA DT Entry/Start & Vehicle Security Systems" at bounding box center [463, 124] width 242 height 21
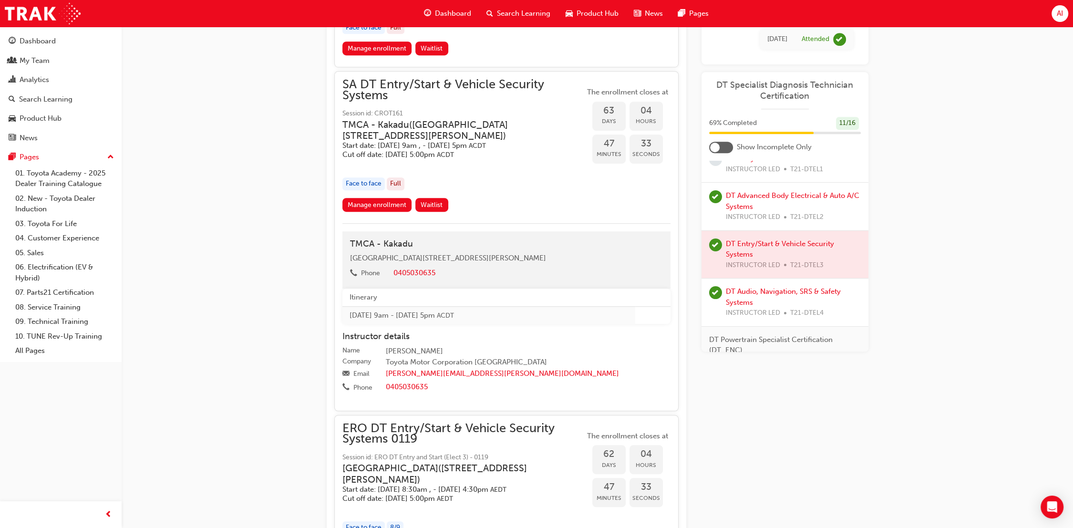
scroll to position [847, 0]
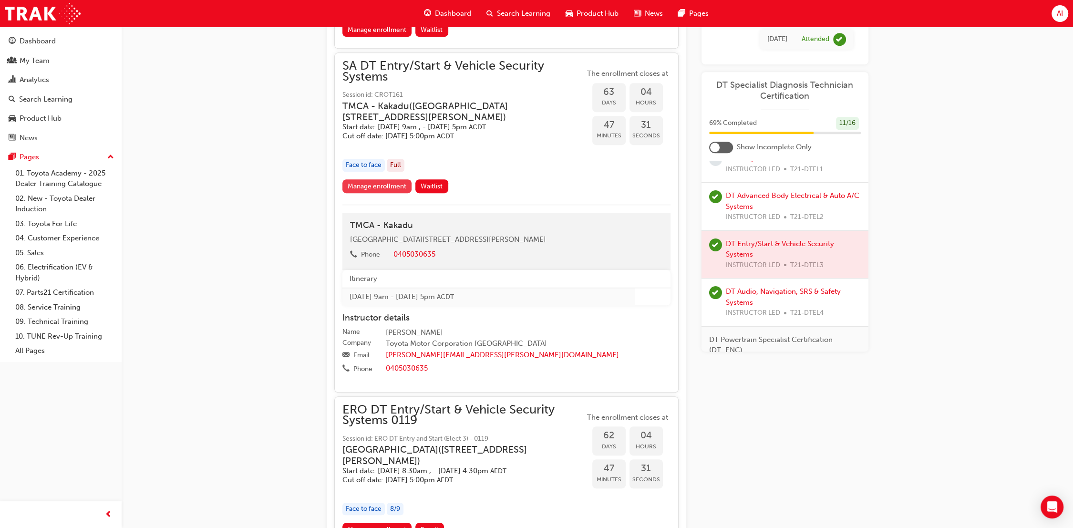
click at [391, 179] on link "Manage enrollment" at bounding box center [377, 186] width 70 height 14
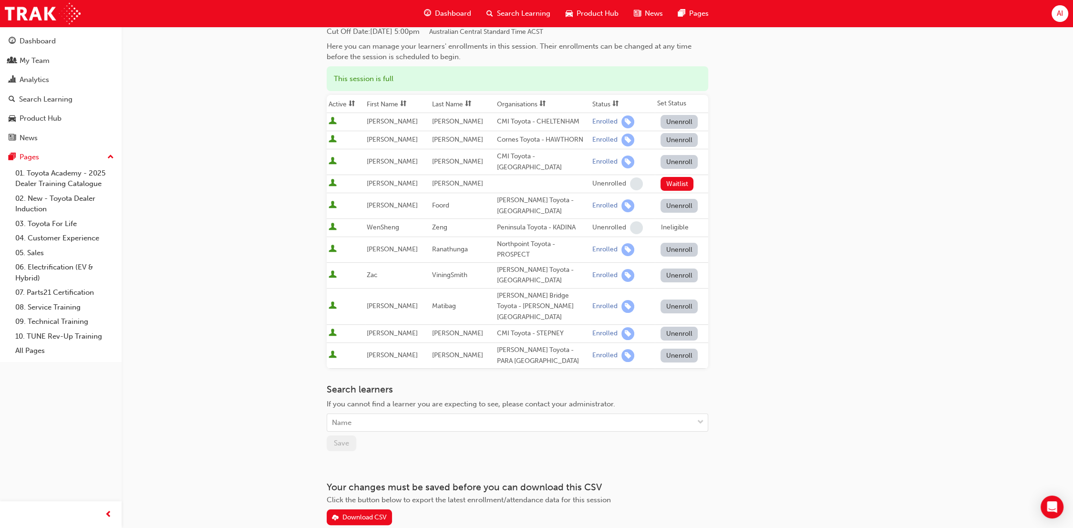
scroll to position [19, 0]
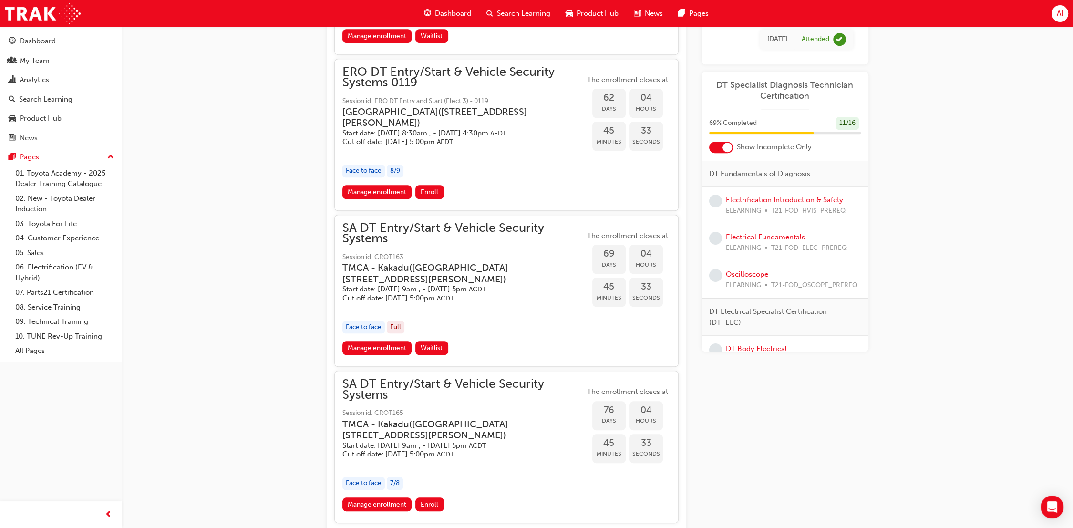
scroll to position [1015, 0]
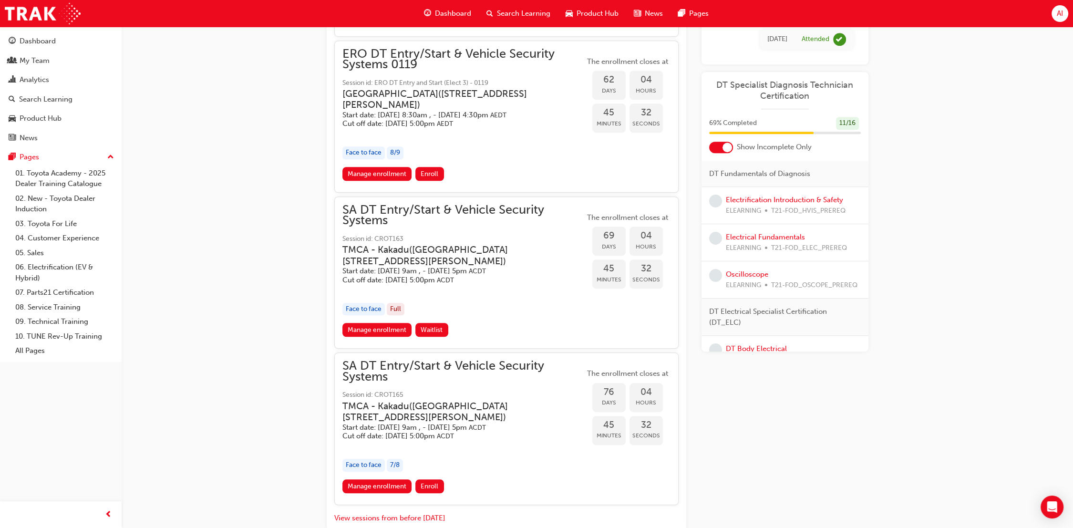
click at [372, 217] on span "SA DT Entry/Start & Vehicle Security Systems" at bounding box center [463, 214] width 242 height 21
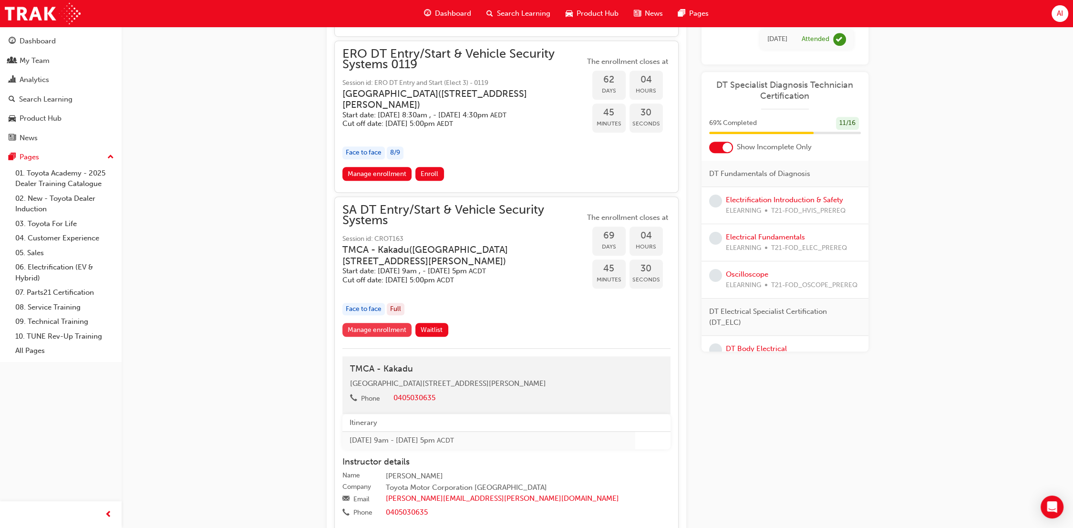
click at [383, 325] on link "Manage enrollment" at bounding box center [377, 330] width 70 height 14
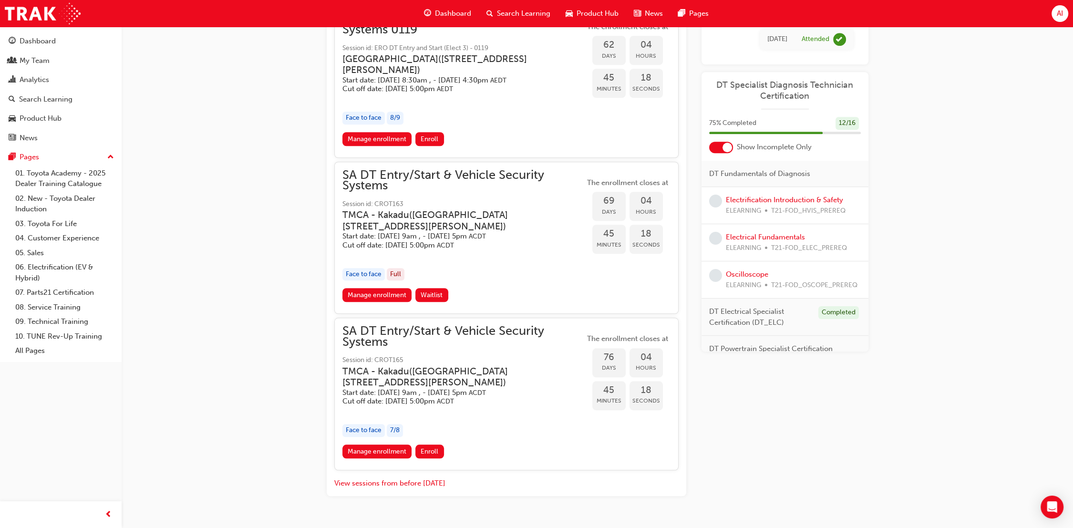
scroll to position [1068, 0]
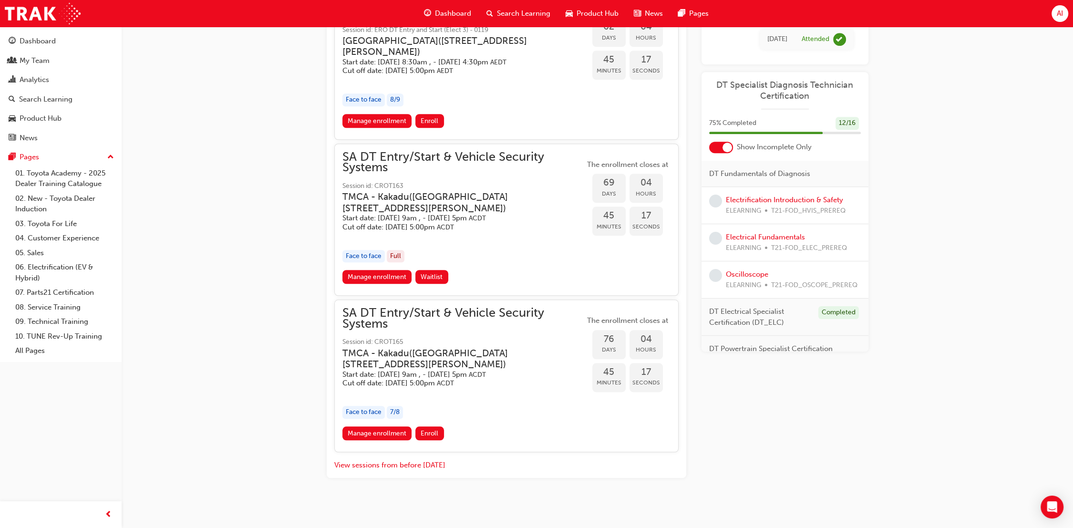
click at [379, 316] on span "SA DT Entry/Start & Vehicle Security Systems" at bounding box center [463, 317] width 242 height 21
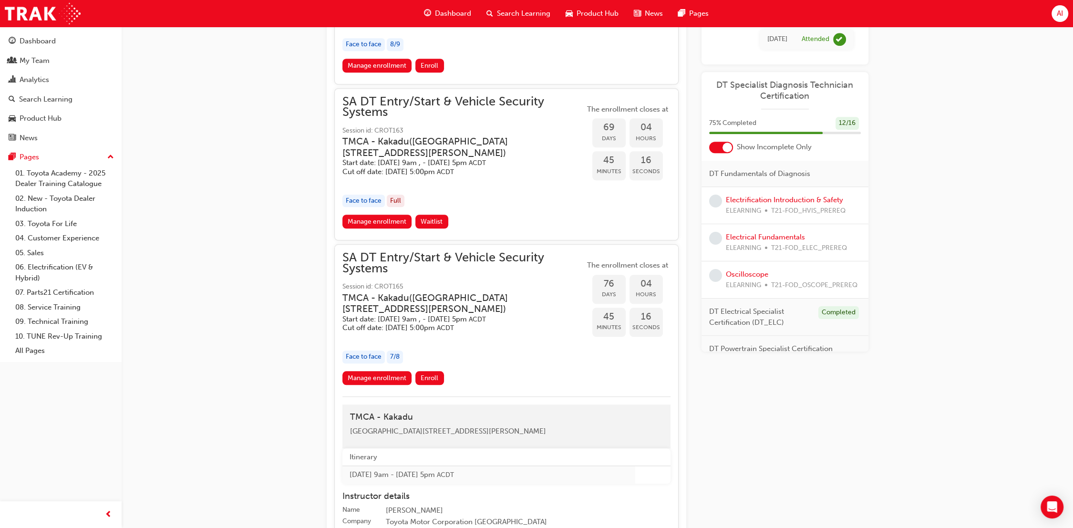
scroll to position [1174, 0]
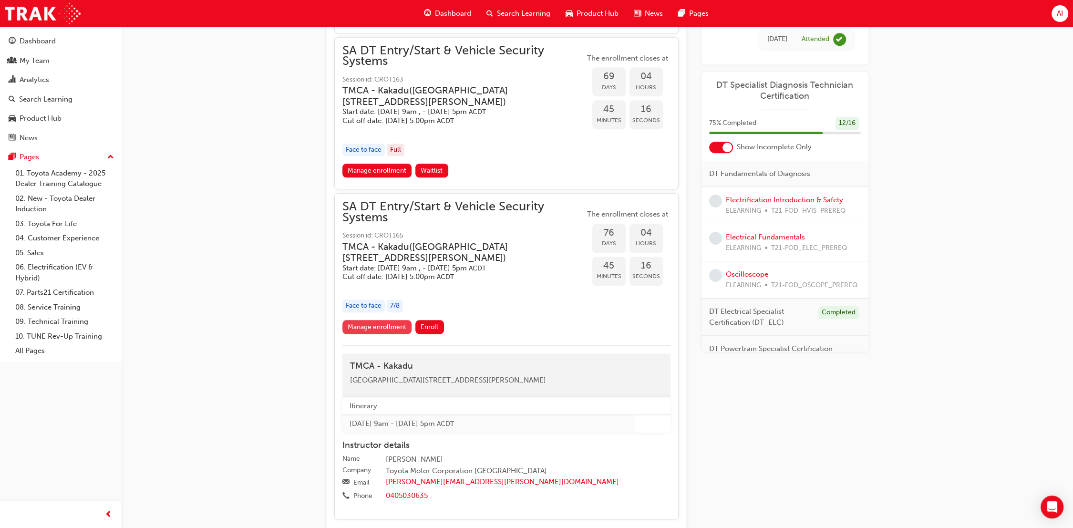
click at [391, 326] on link "Manage enrollment" at bounding box center [377, 327] width 70 height 14
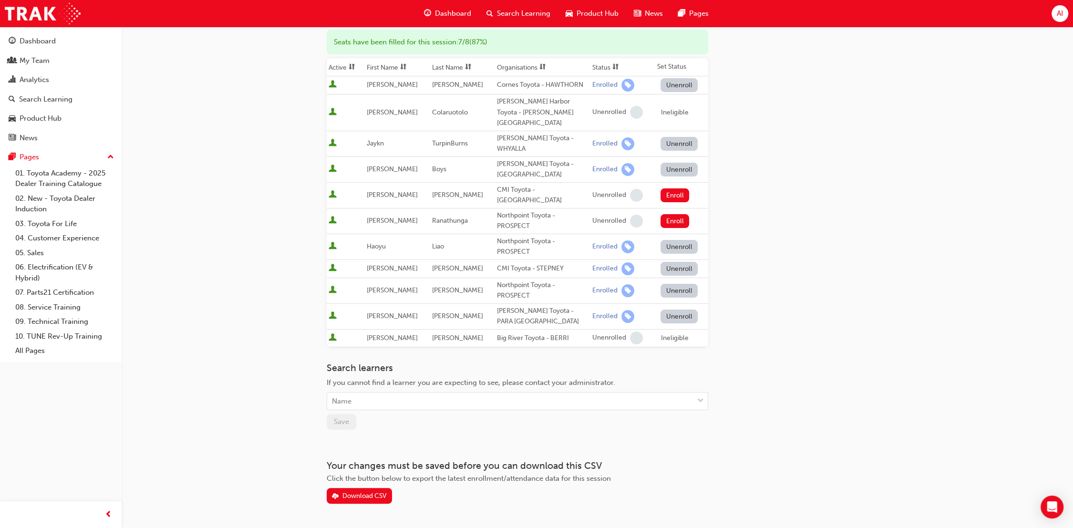
scroll to position [133, 0]
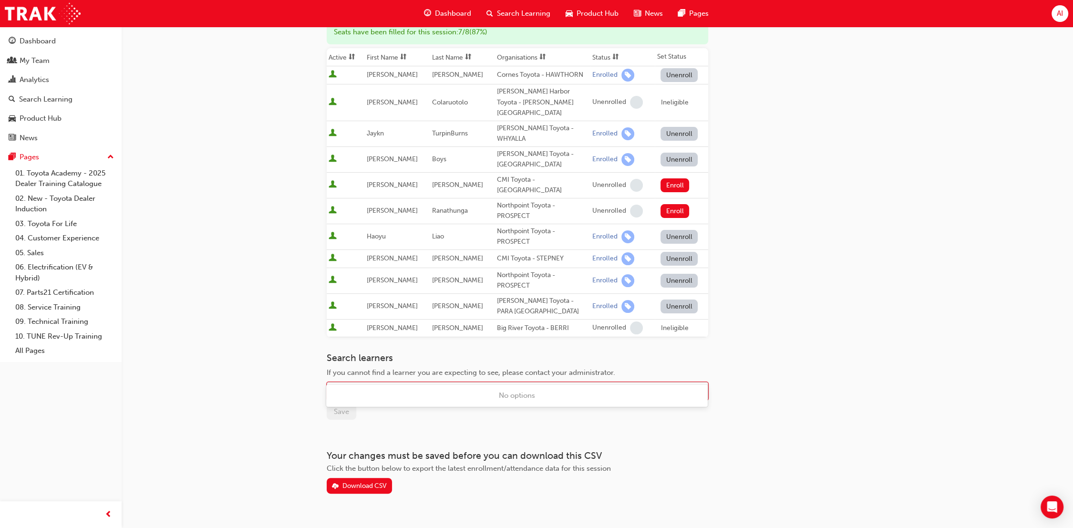
click at [452, 383] on div "Name" at bounding box center [510, 391] width 366 height 17
click at [500, 352] on h3 "Search learners" at bounding box center [517, 357] width 381 height 11
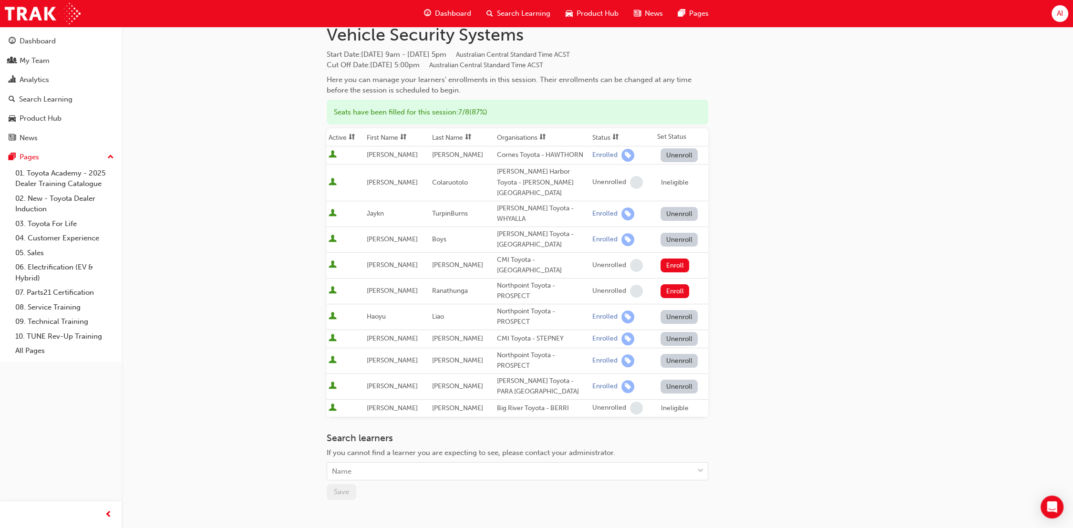
scroll to position [0, 0]
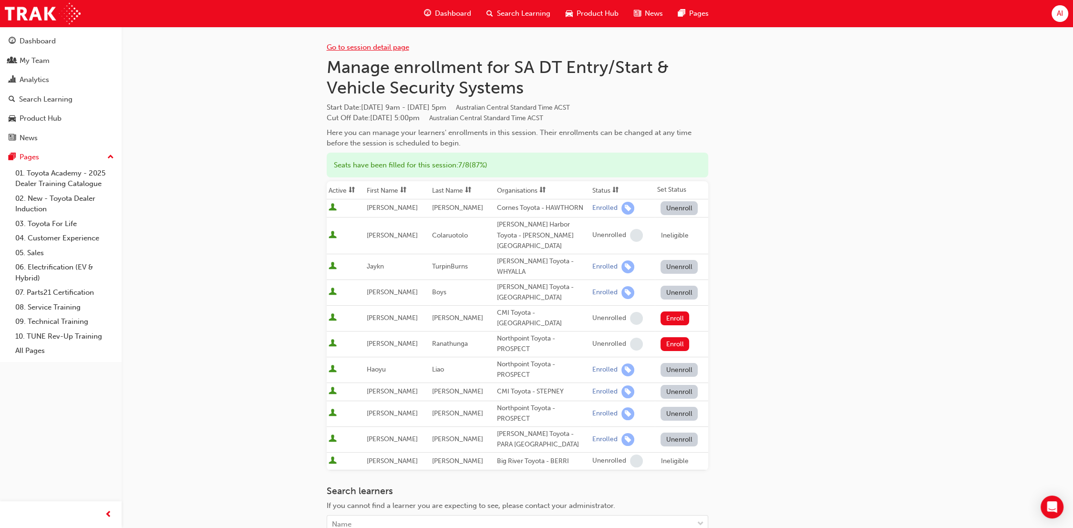
click at [369, 47] on link "Go to session detail page" at bounding box center [368, 47] width 82 height 9
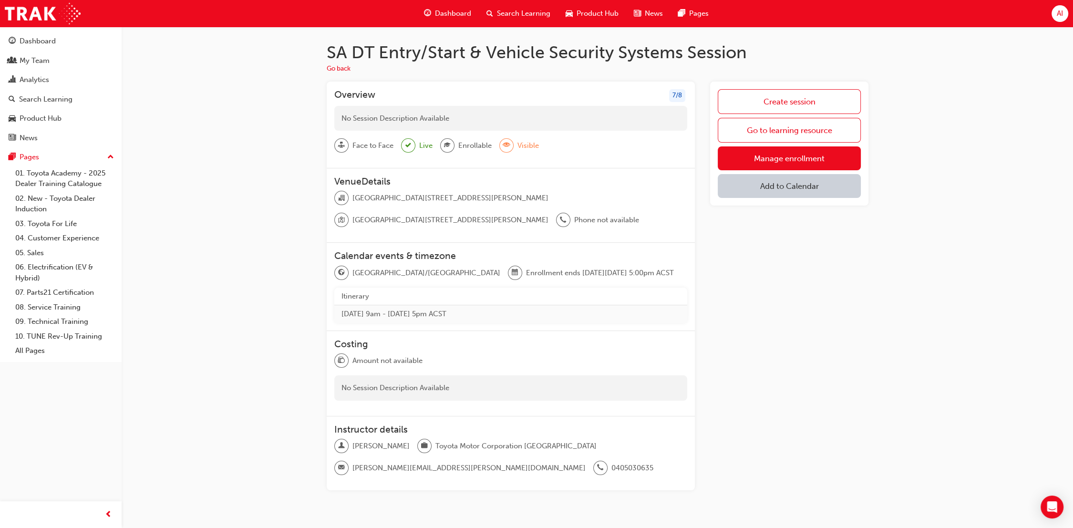
click at [417, 118] on div "No Session Description Available" at bounding box center [510, 118] width 353 height 25
click at [797, 157] on link "Manage enrollment" at bounding box center [788, 158] width 143 height 24
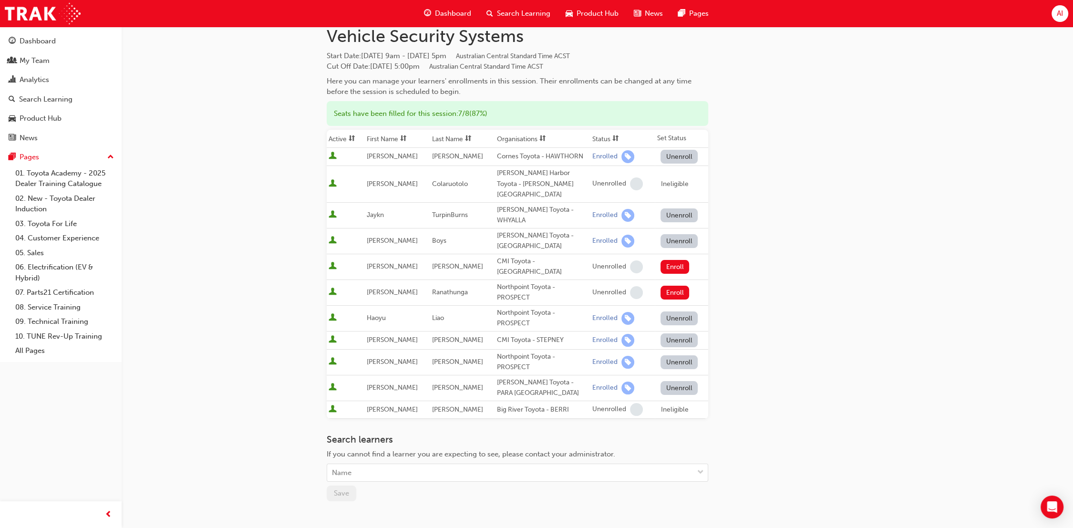
scroll to position [53, 0]
click at [482, 463] on div "Name" at bounding box center [510, 471] width 366 height 17
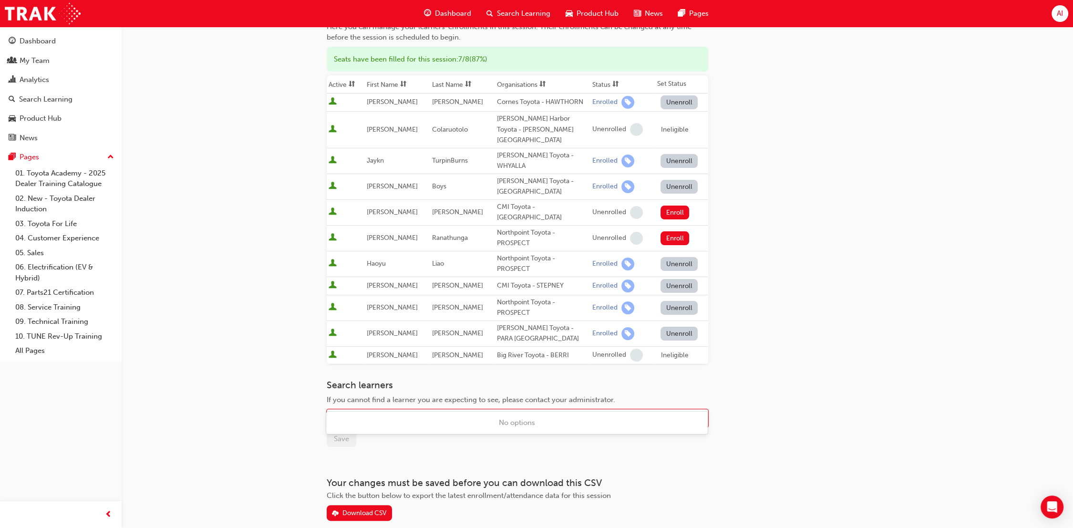
click at [262, 398] on div "Go to session detail page Manage enrollment for SA DT Entry/Start & Vehicle Sec…" at bounding box center [536, 234] width 1073 height 681
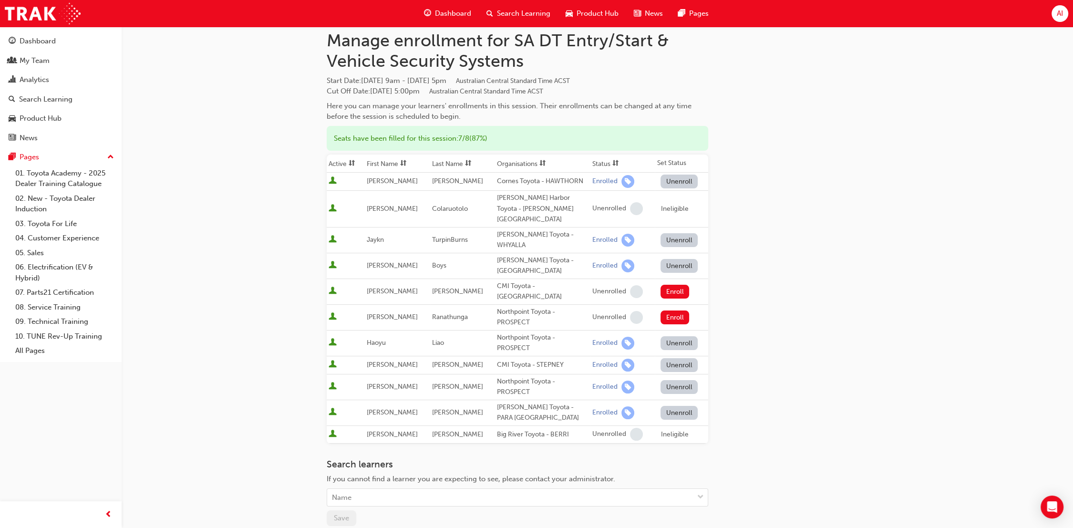
scroll to position [0, 0]
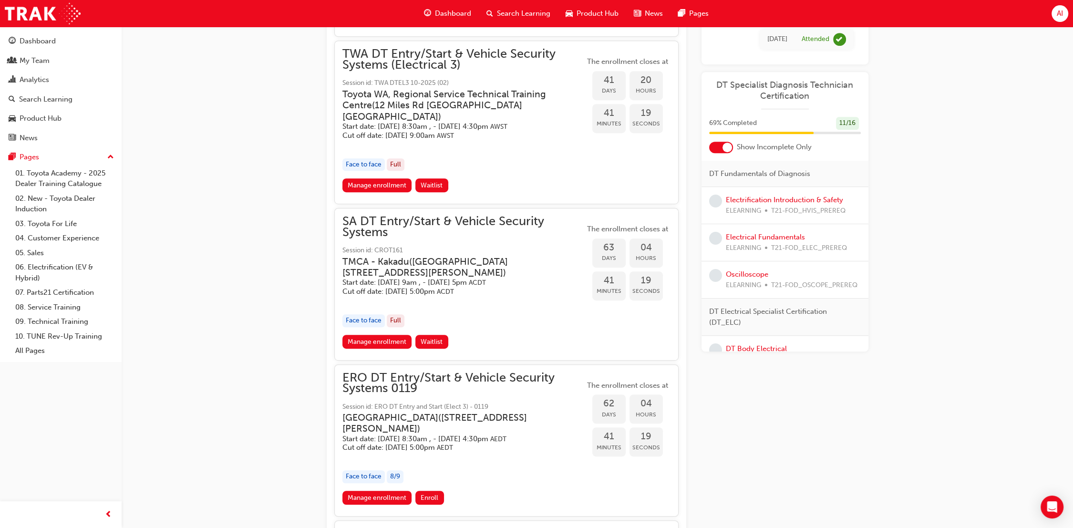
scroll to position [750, 0]
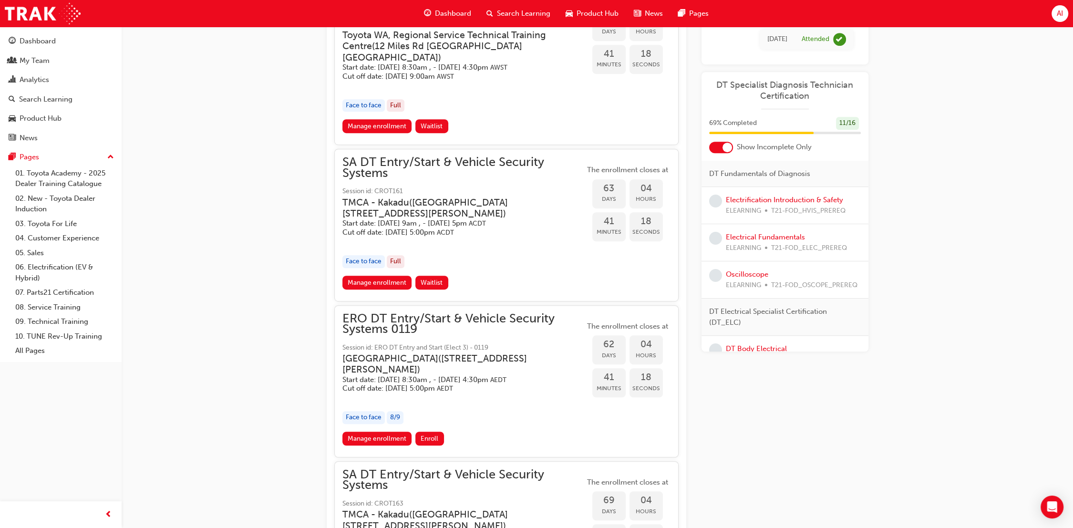
click at [399, 313] on span "ERO DT Entry/Start & Vehicle Security Systems 0119" at bounding box center [463, 323] width 242 height 21
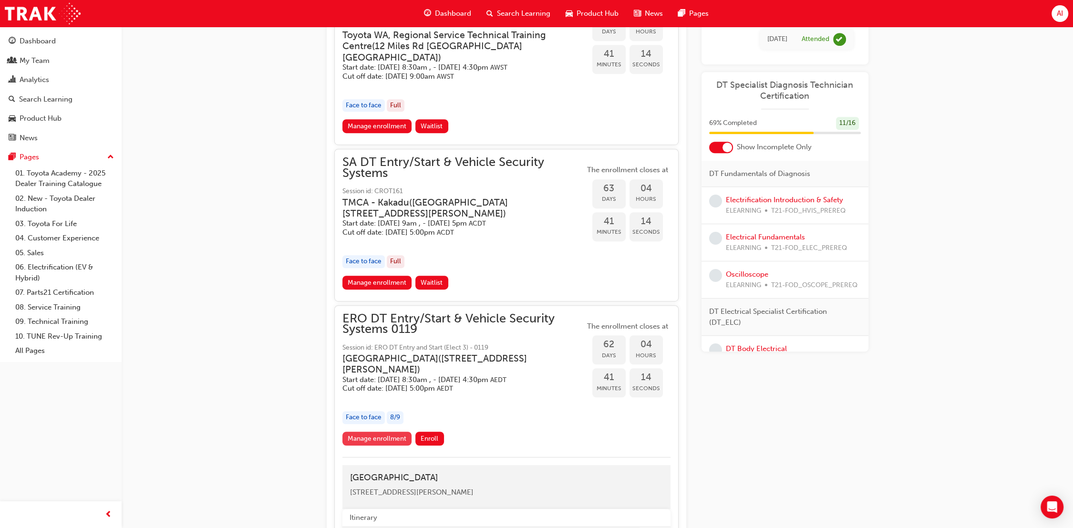
click at [389, 433] on link "Manage enrollment" at bounding box center [377, 438] width 70 height 14
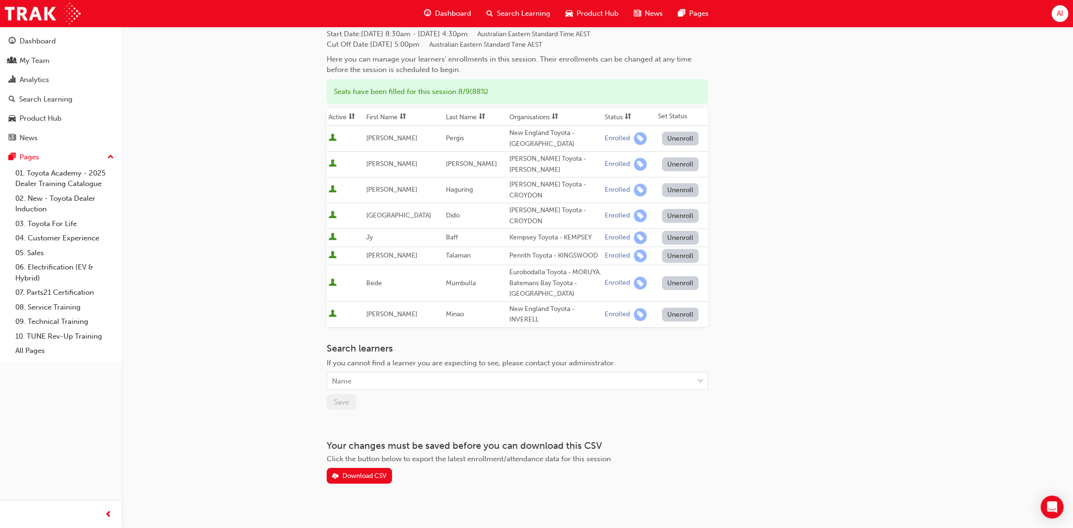
scroll to position [74, 0]
click at [556, 372] on div "Name" at bounding box center [510, 380] width 366 height 17
click at [534, 394] on div "No options" at bounding box center [516, 395] width 381 height 19
click at [255, 299] on div "Go to session detail page Manage enrollment for ERO DT Entry/Start & Vehicle Se…" at bounding box center [536, 231] width 1073 height 611
click at [204, 73] on div "Go to session detail page Manage enrollment for ERO DT Entry/Start & Vehicle Se…" at bounding box center [536, 231] width 1073 height 611
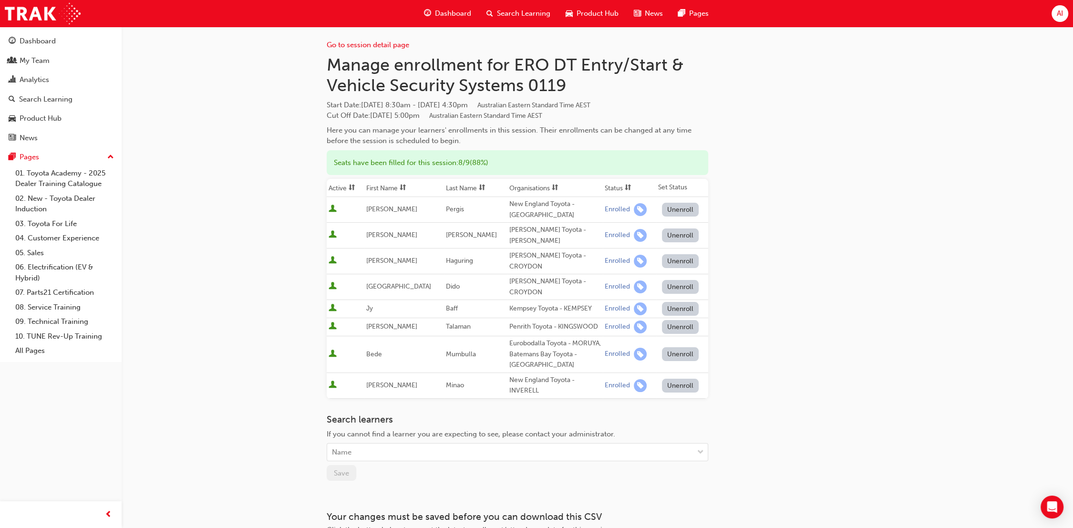
scroll to position [0, 0]
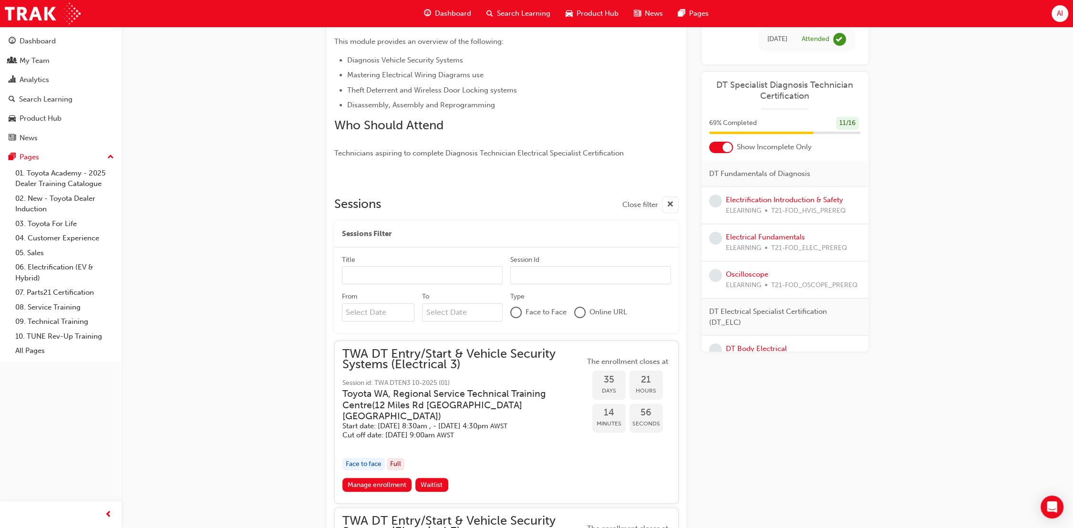
scroll to position [221, 0]
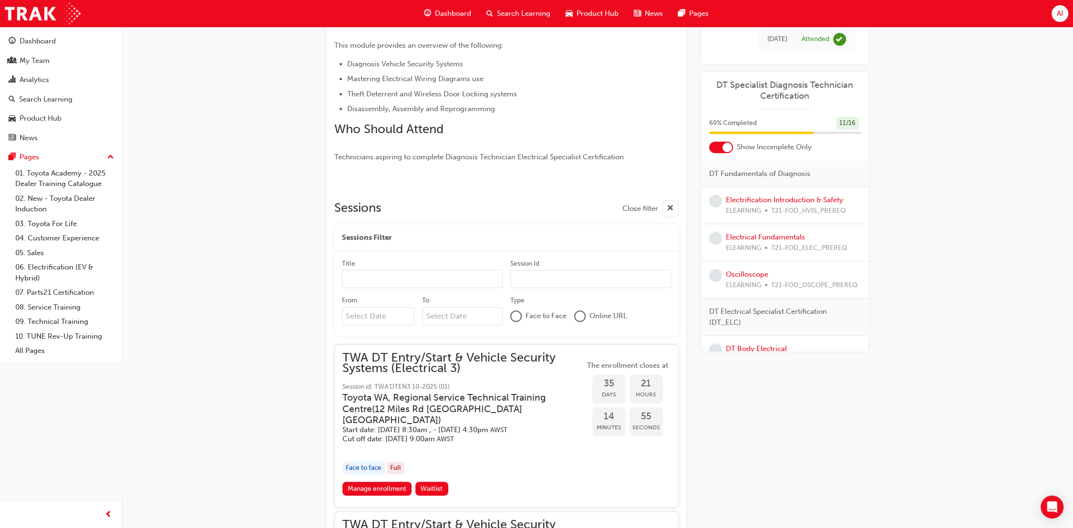
click at [723, 147] on div at bounding box center [727, 148] width 10 height 10
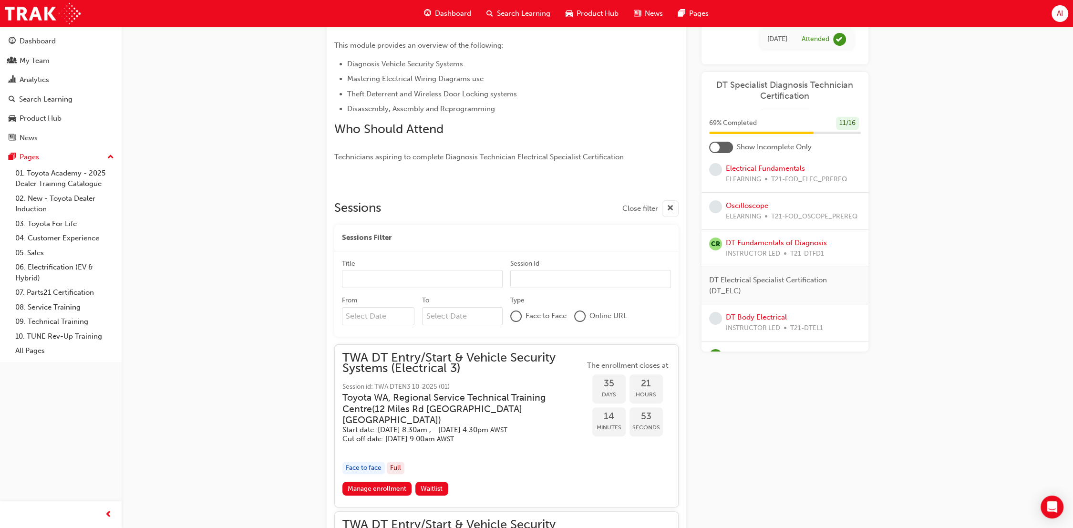
scroll to position [265, 0]
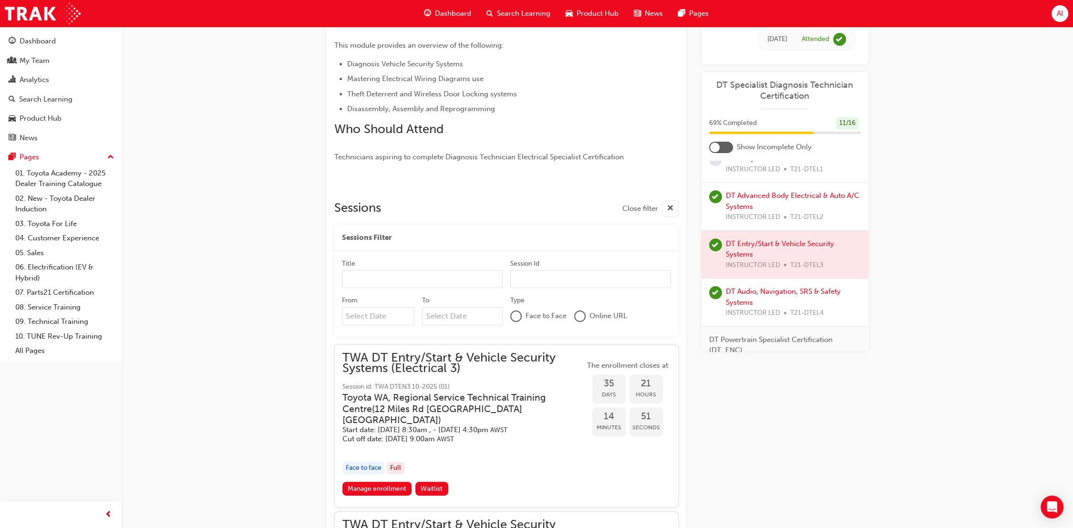
click at [740, 253] on div at bounding box center [784, 255] width 167 height 48
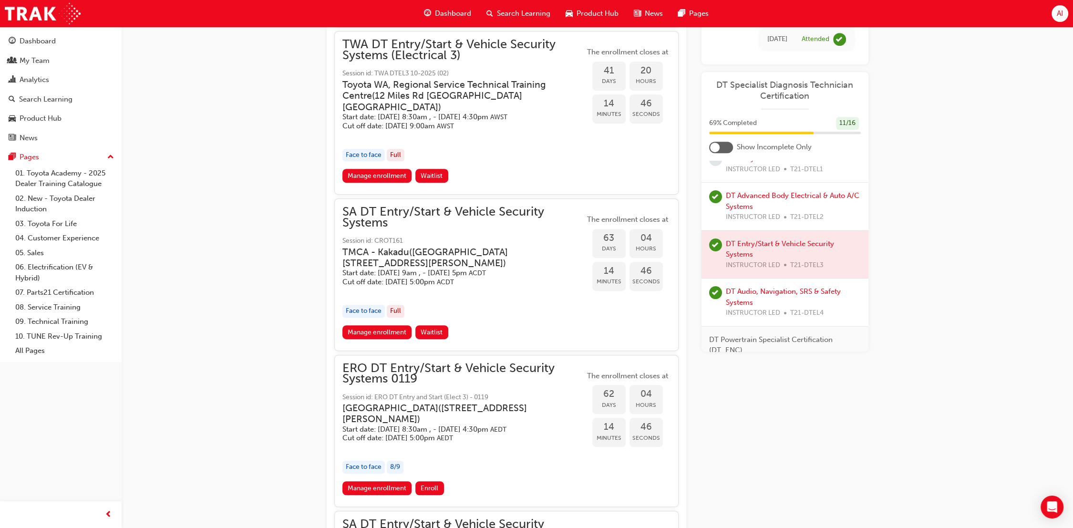
scroll to position [1068, 0]
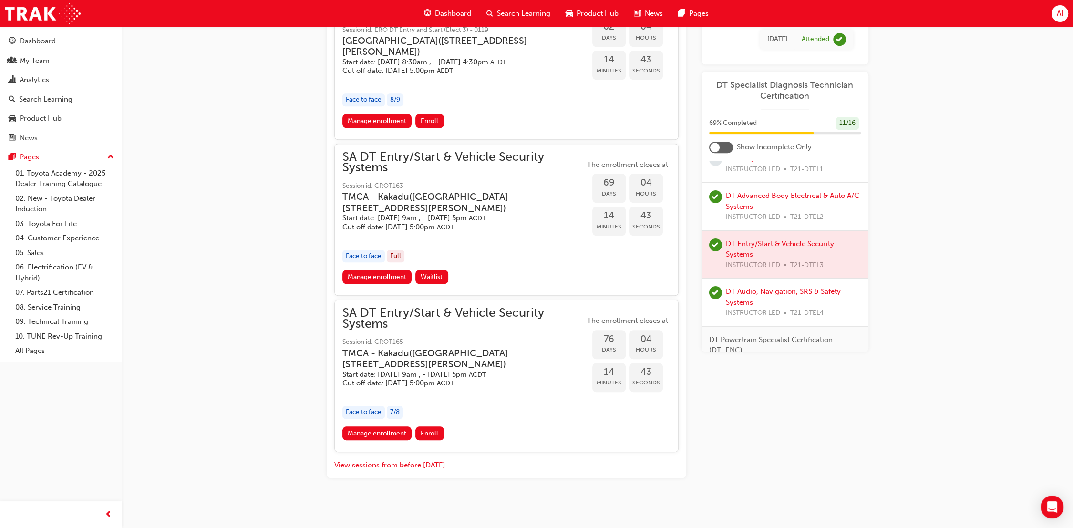
click at [397, 355] on h3 "TMCA - Kakadu ( Unit F, 5 Butler Boulevard, Adelaide Airport SA 5950 )" at bounding box center [455, 358] width 227 height 22
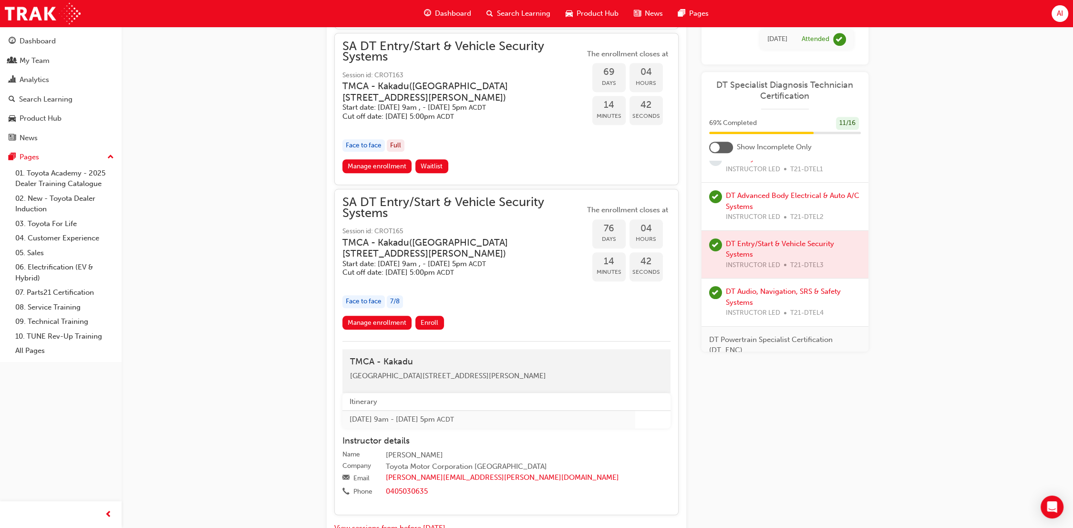
scroll to position [1243, 0]
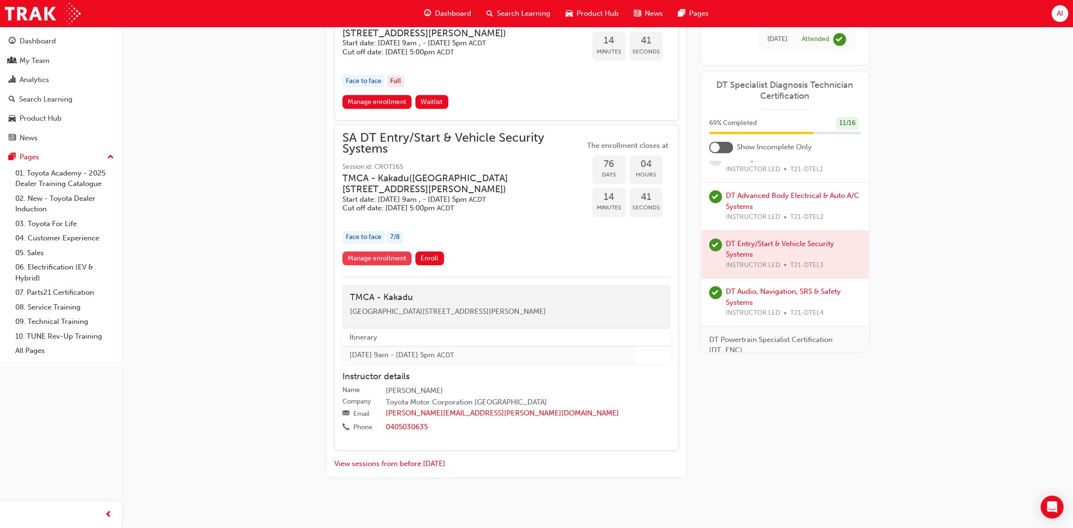
click at [380, 251] on link "Manage enrollment" at bounding box center [377, 258] width 70 height 14
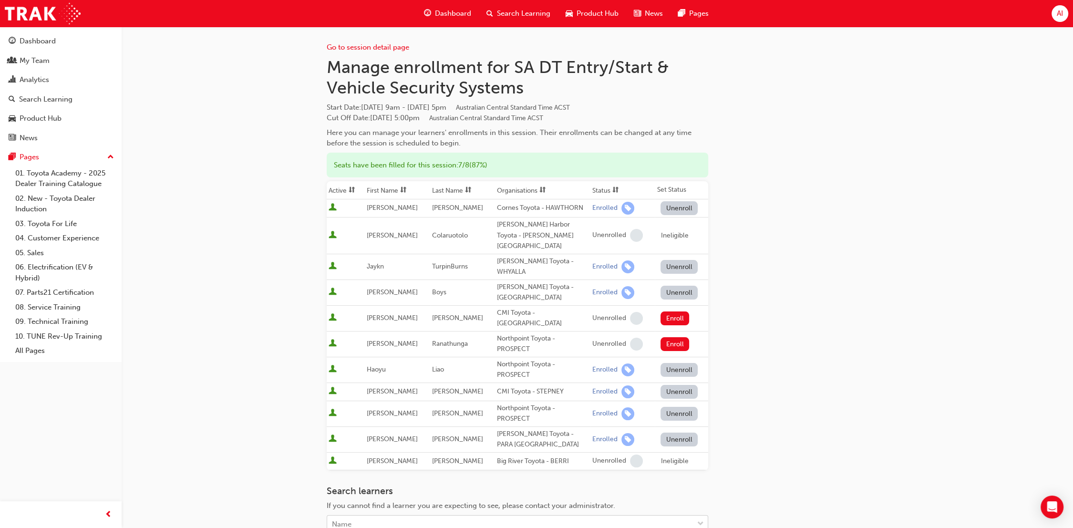
click at [530, 503] on body "Your version of Internet Explorer is outdated and not supported. Please upgrade…" at bounding box center [536, 264] width 1073 height 528
